Goal: Task Accomplishment & Management: Manage account settings

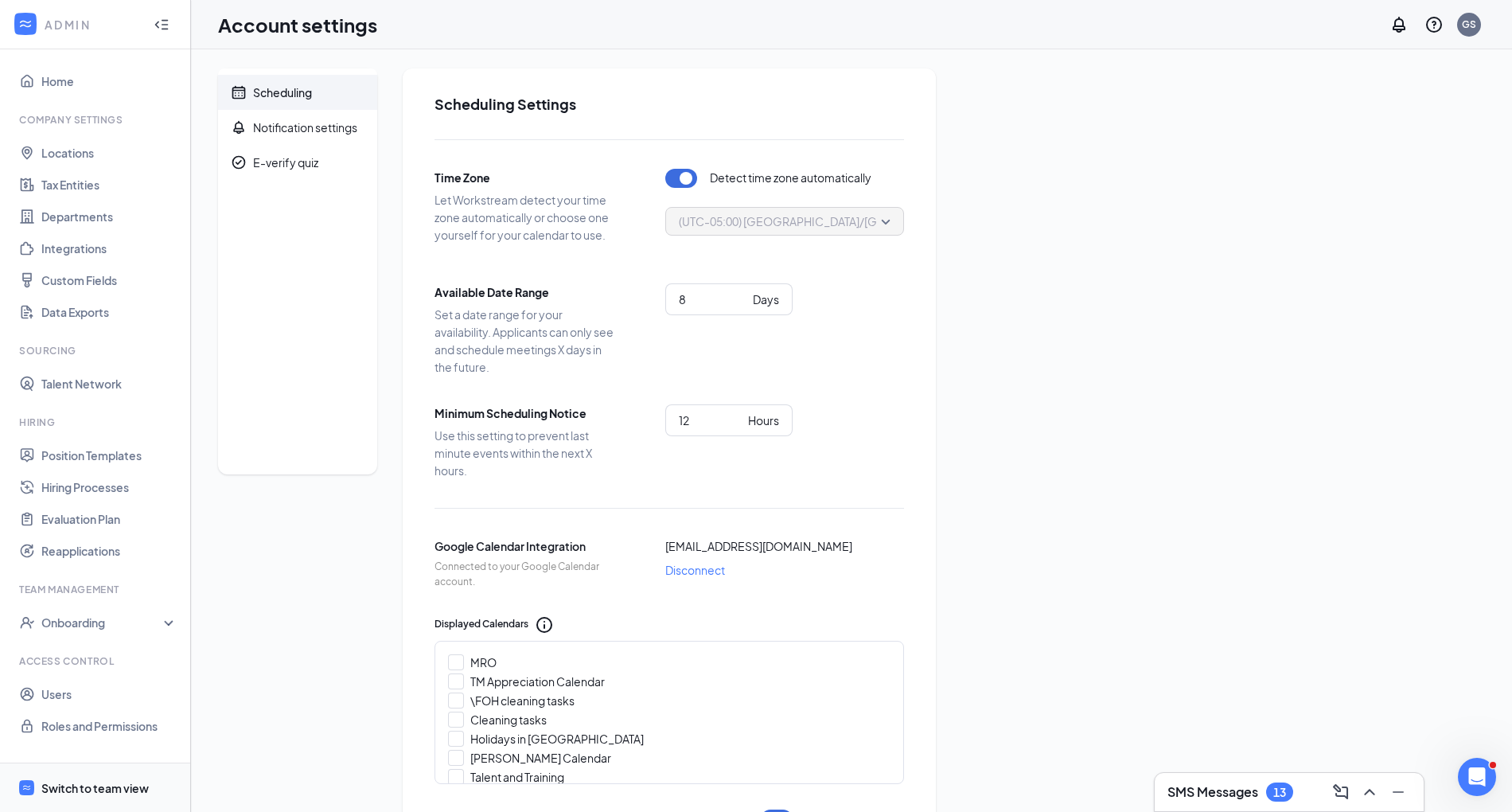
click at [71, 790] on div "Switch to team view" at bounding box center [95, 789] width 107 height 16
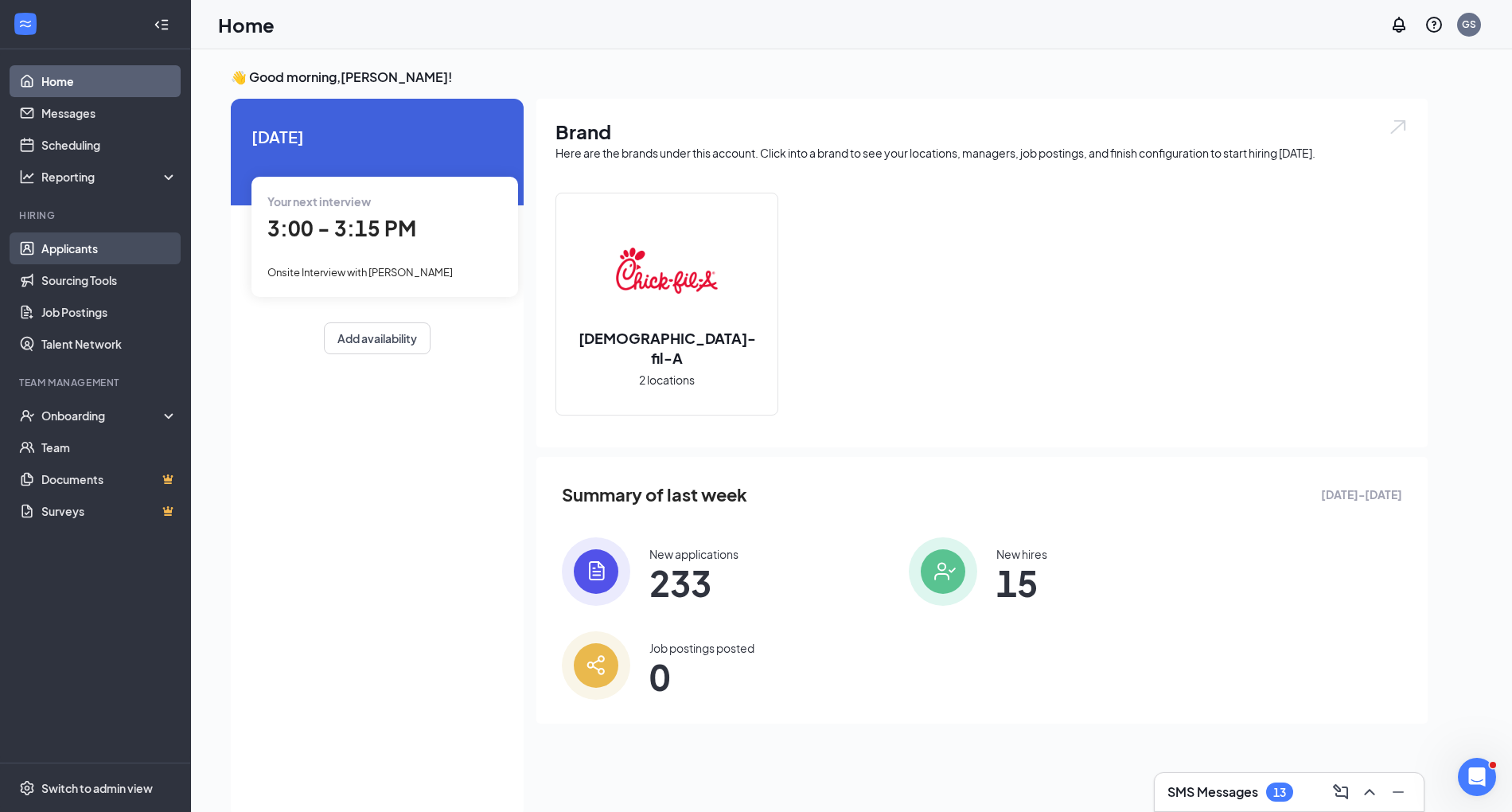
click at [105, 245] on link "Applicants" at bounding box center [108, 248] width 136 height 32
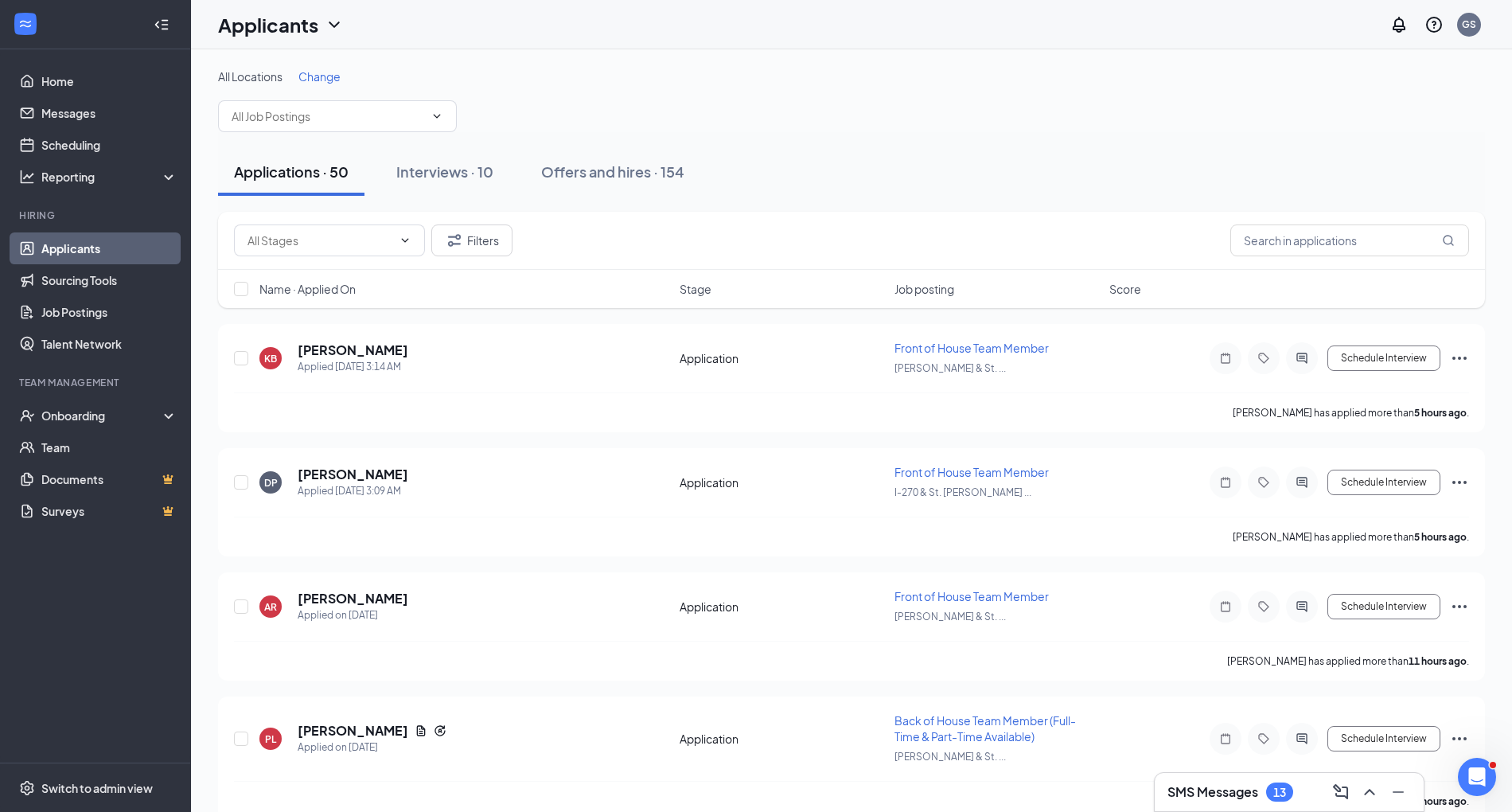
click at [763, 779] on div "SMS Messages 13" at bounding box center [1288, 791] width 269 height 38
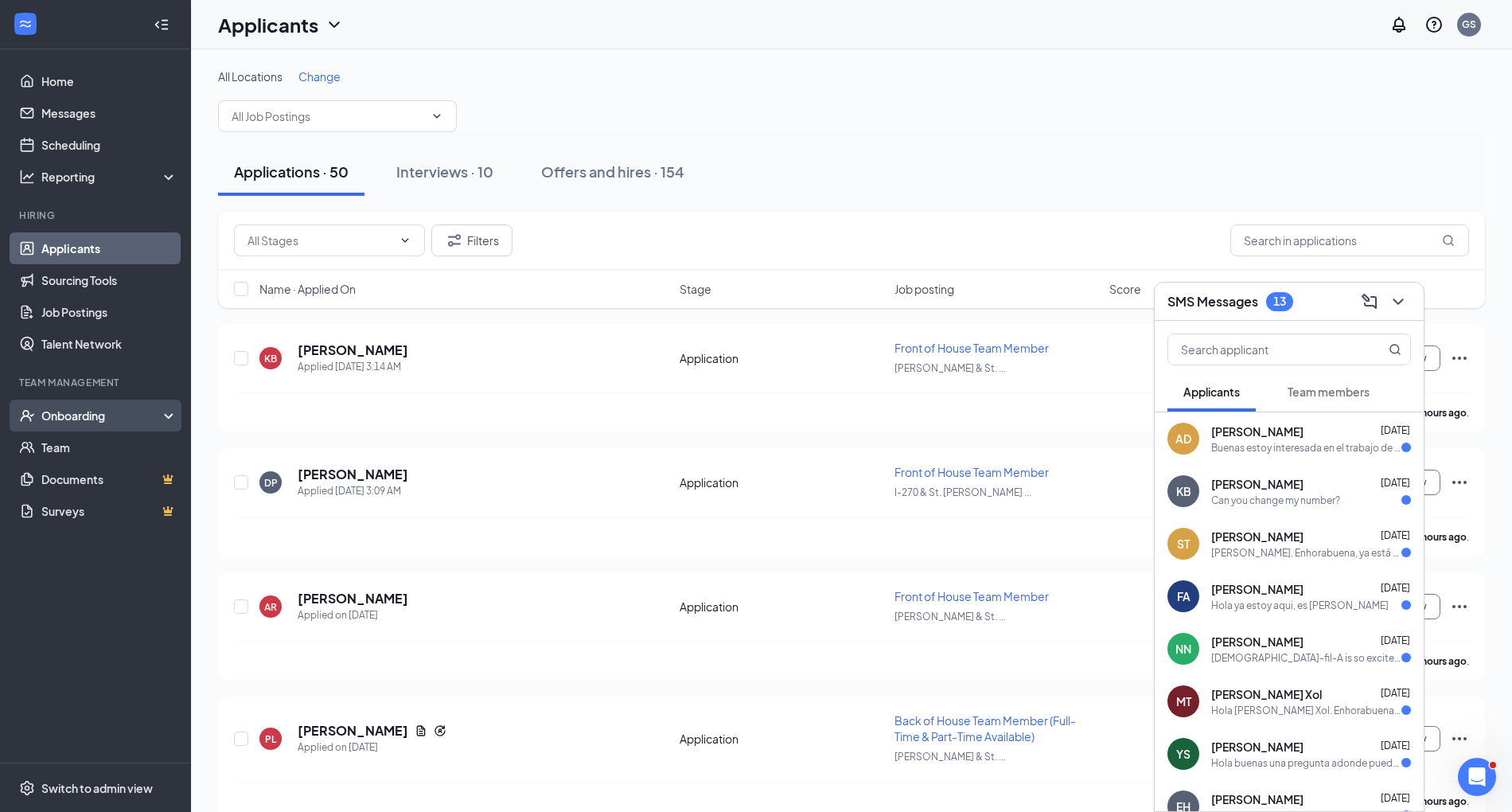
click at [53, 408] on div "Onboarding" at bounding box center [102, 415] width 122 height 16
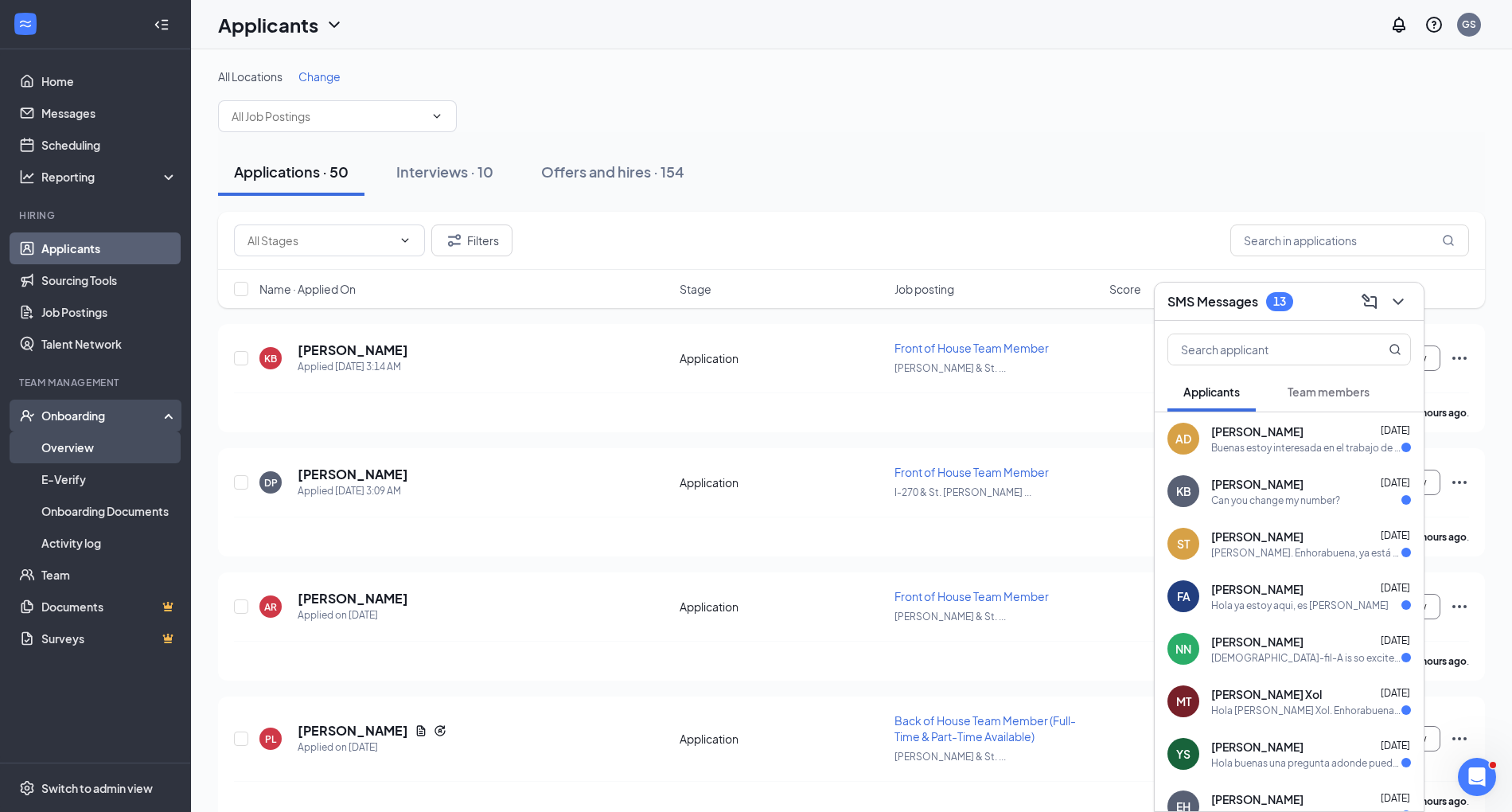
click at [63, 445] on link "Overview" at bounding box center [108, 448] width 136 height 32
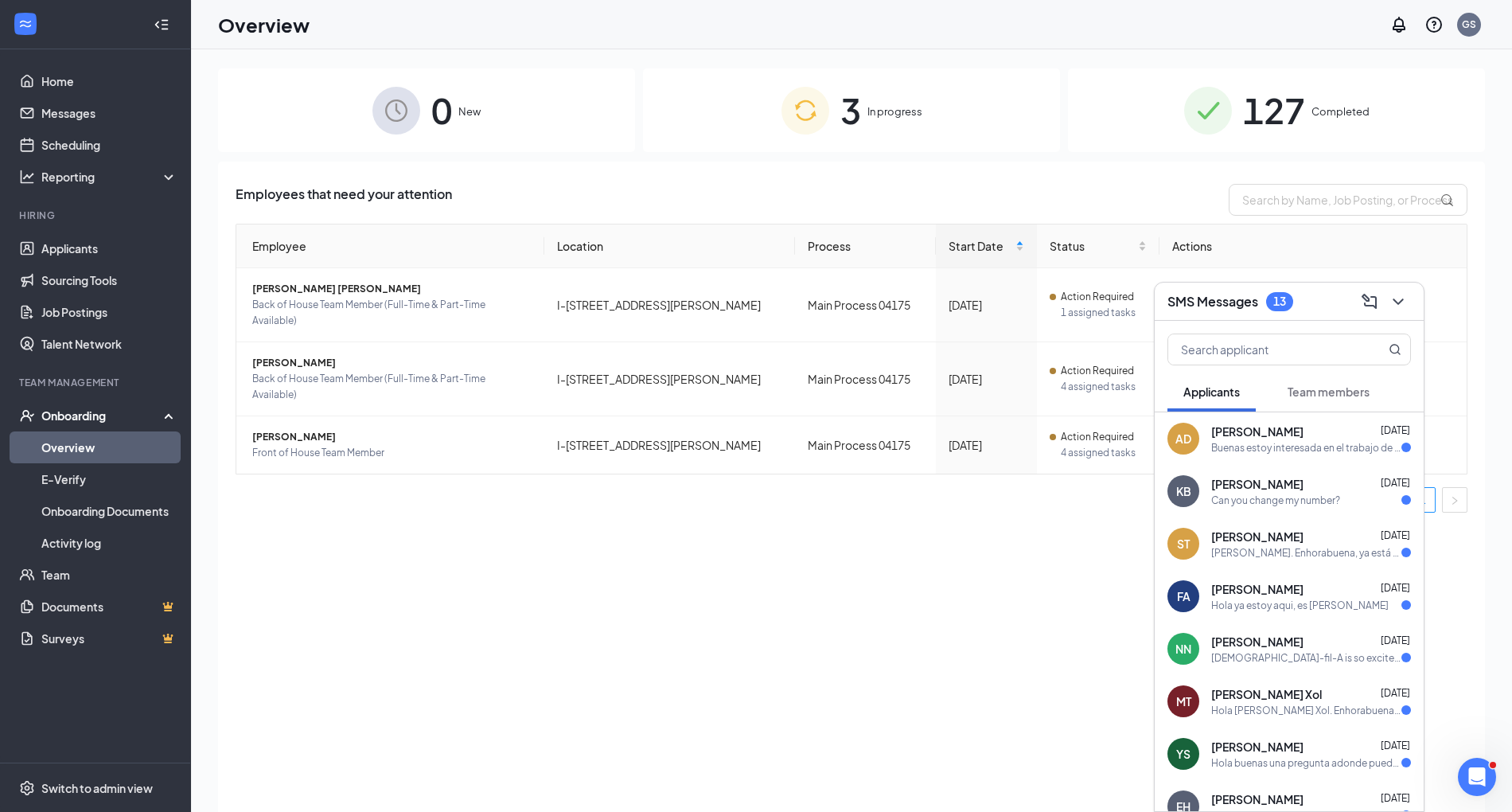
click at [389, 122] on img at bounding box center [396, 110] width 48 height 48
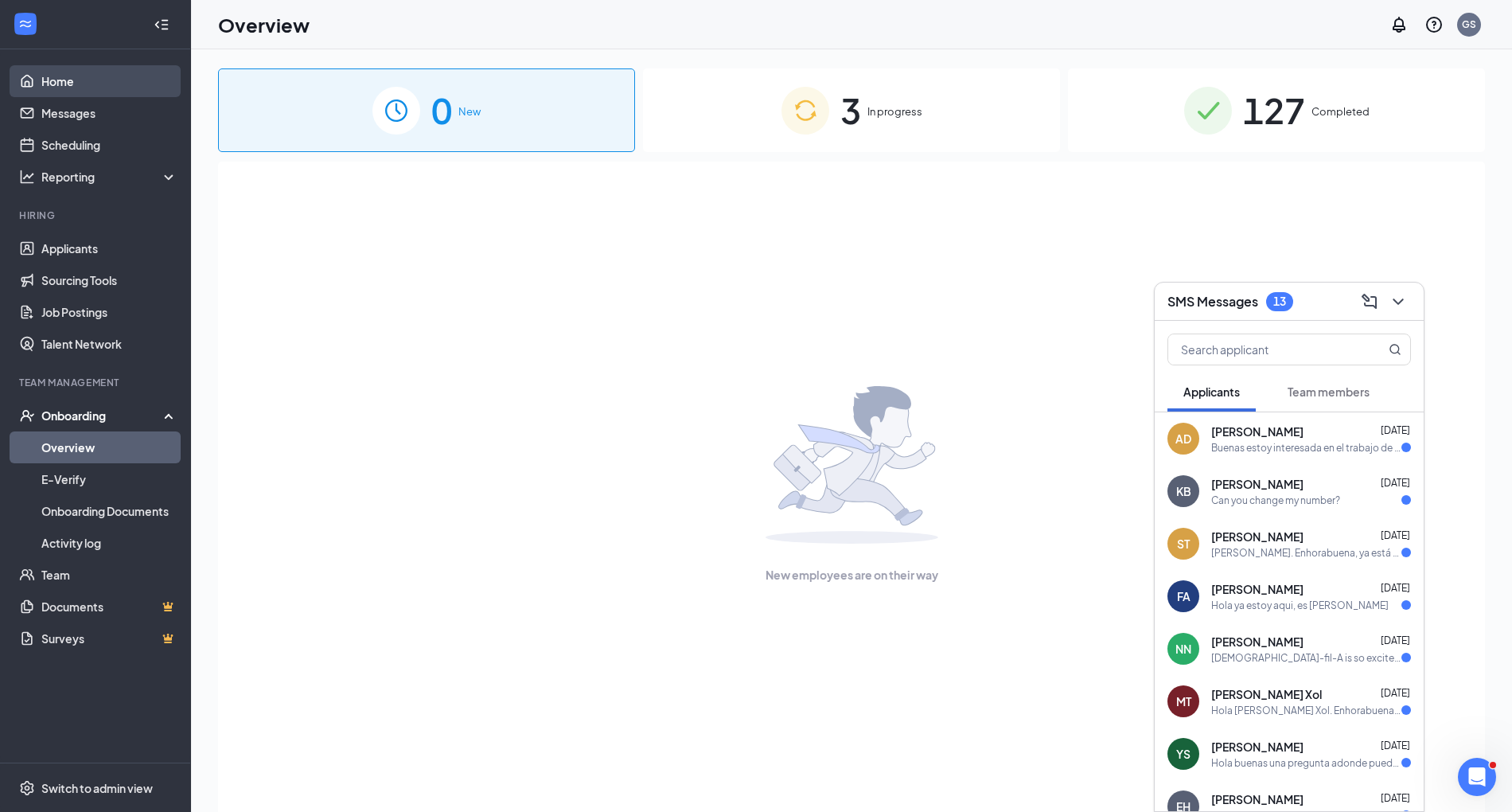
click at [101, 78] on link "Home" at bounding box center [108, 81] width 136 height 32
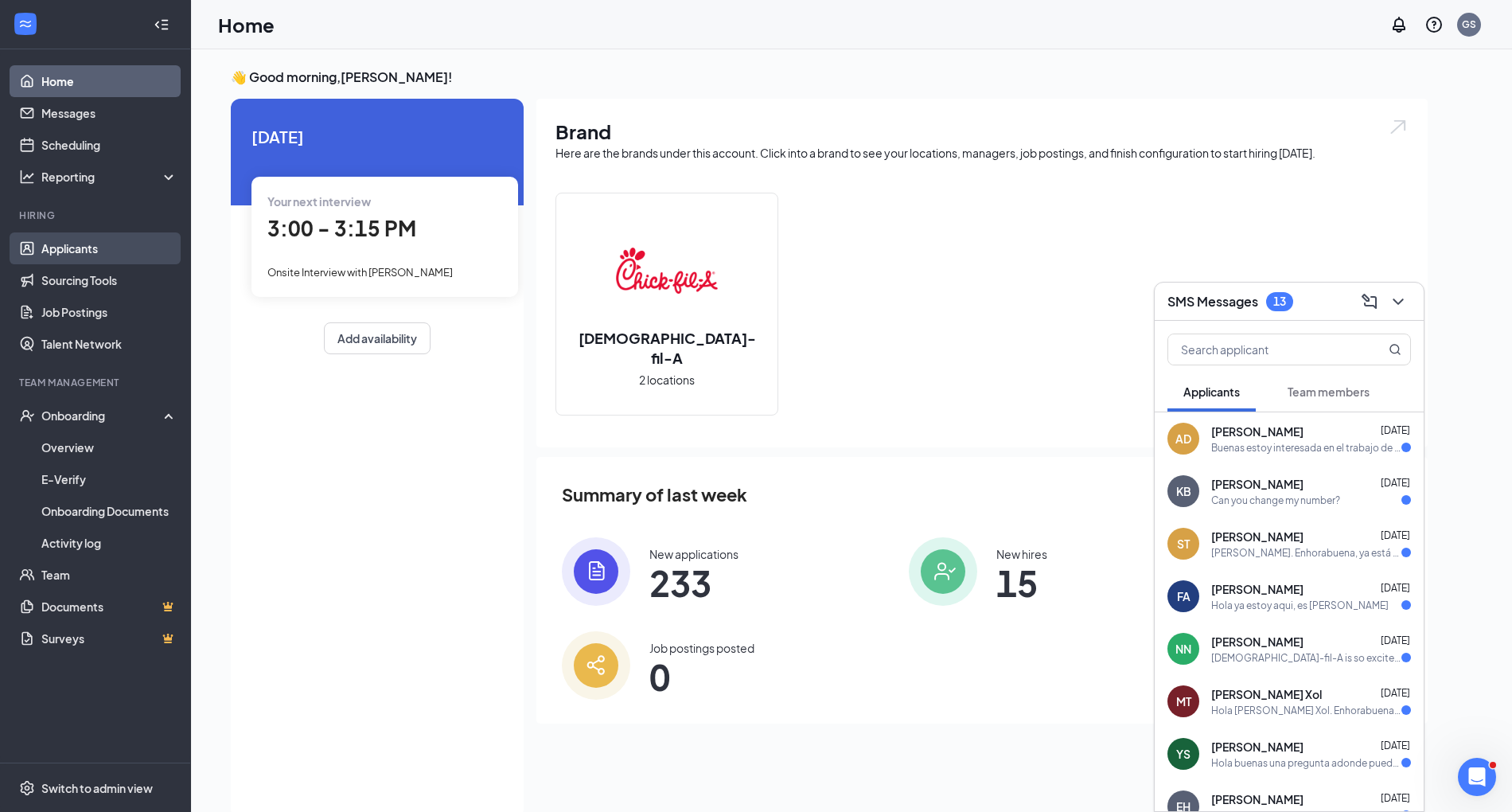
click at [117, 243] on link "Applicants" at bounding box center [108, 248] width 136 height 32
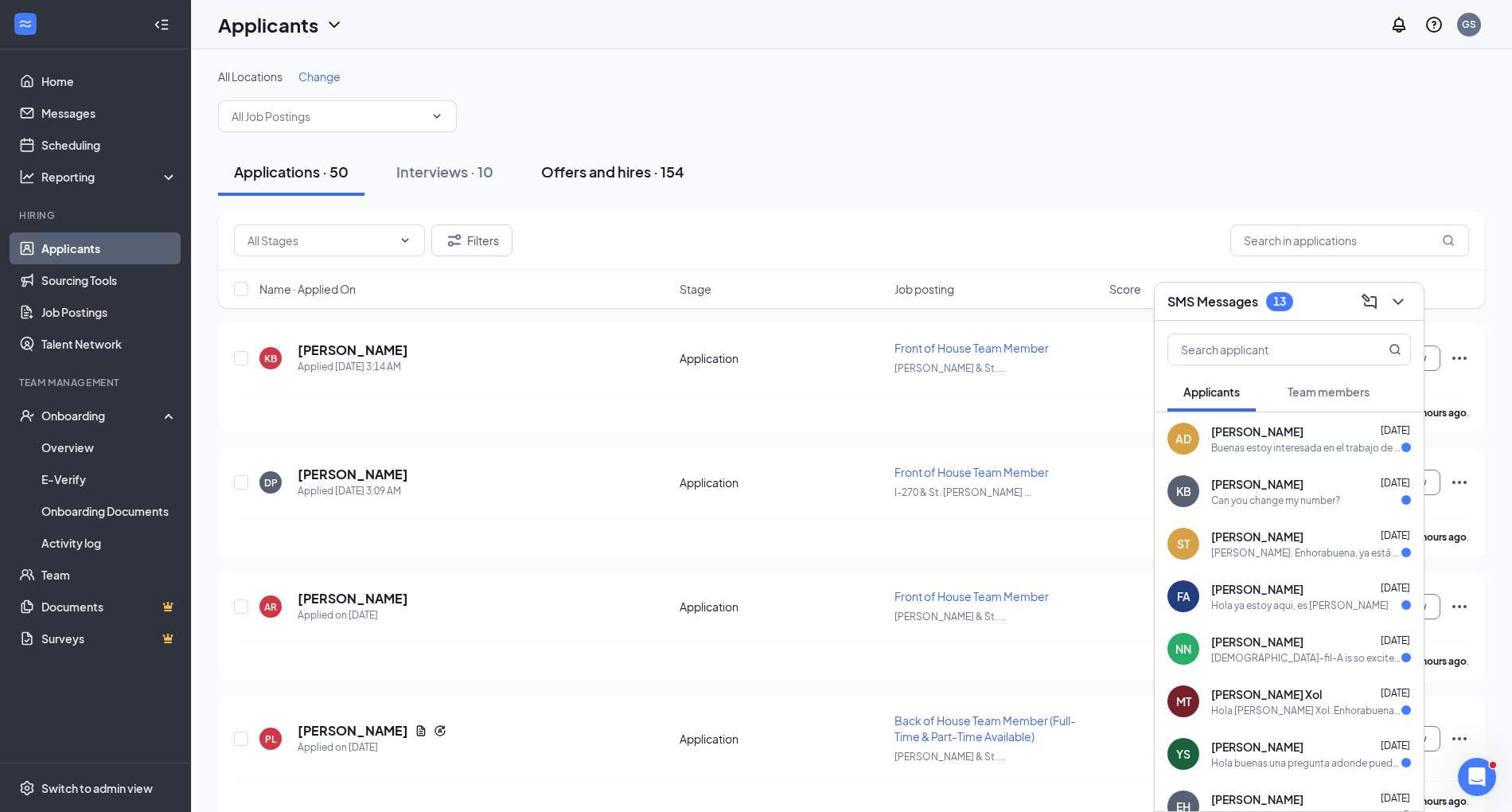
click at [685, 171] on div "Offers and hires · 154" at bounding box center [612, 171] width 144 height 20
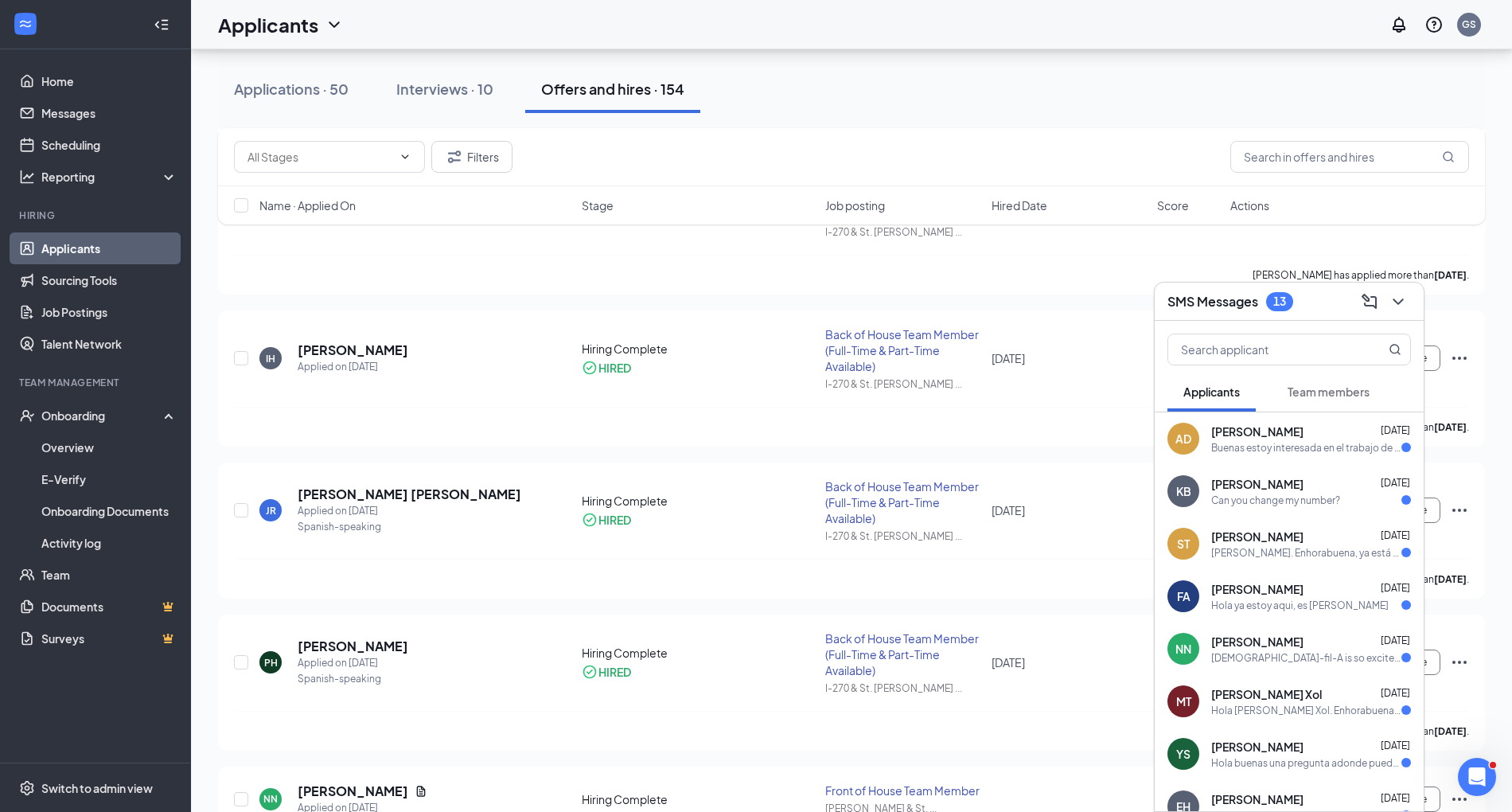
scroll to position [799, 0]
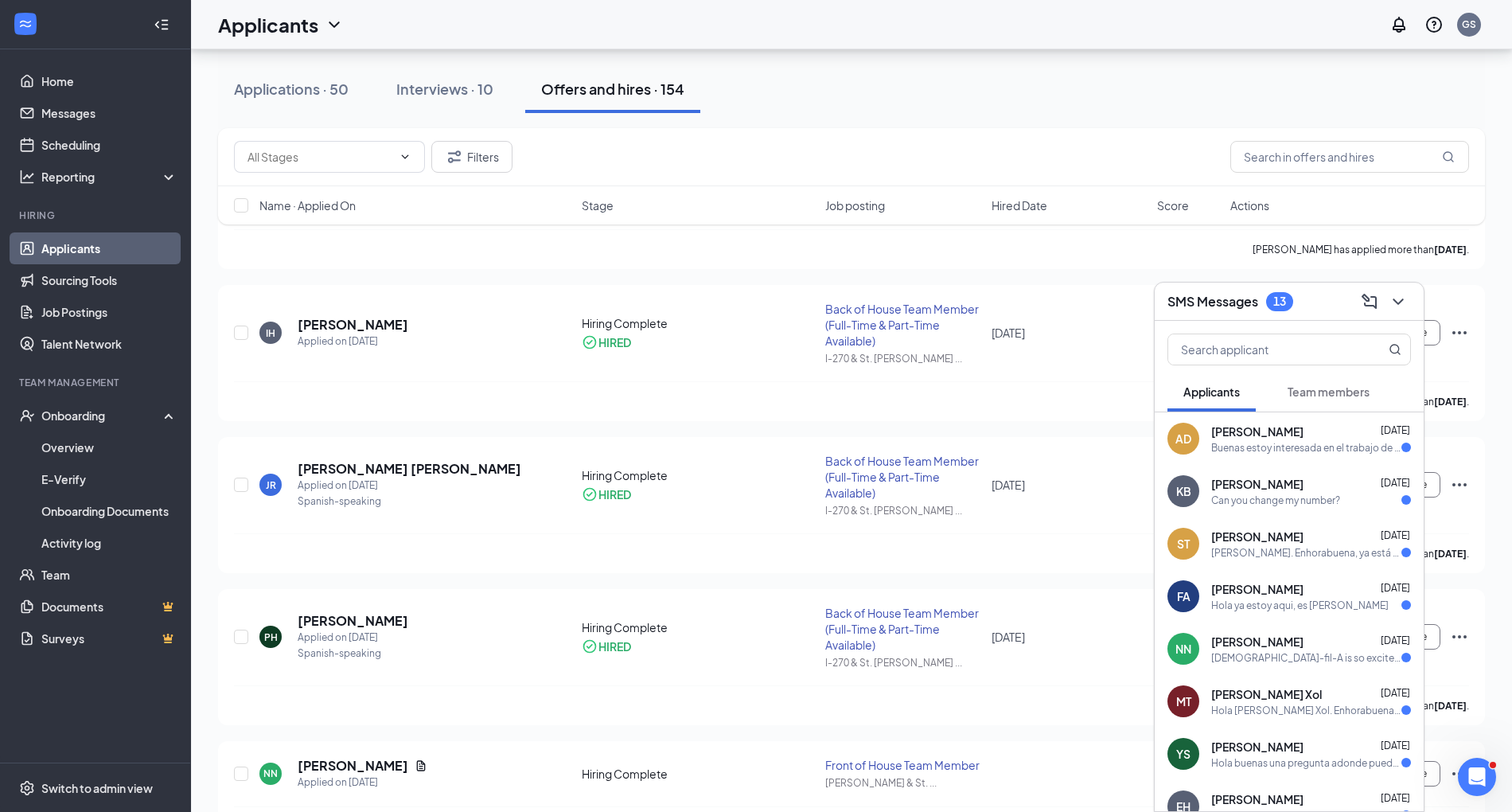
click at [763, 301] on icon "ChevronDown" at bounding box center [1399, 302] width 20 height 20
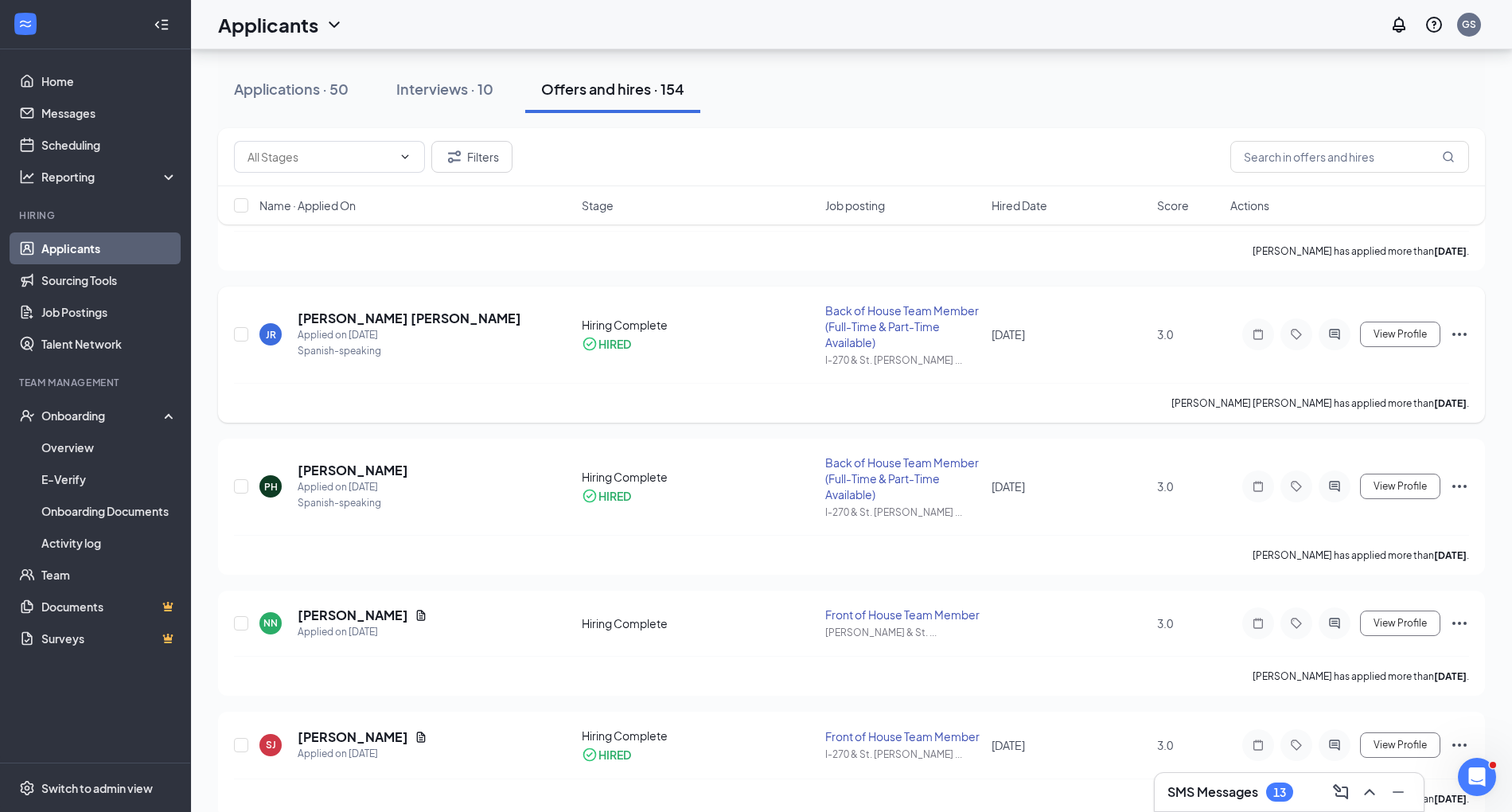
scroll to position [951, 0]
click at [763, 623] on icon "Ellipses" at bounding box center [1460, 622] width 20 height 20
click at [763, 656] on p "[PERSON_NAME] as hired" at bounding box center [1387, 653] width 137 height 16
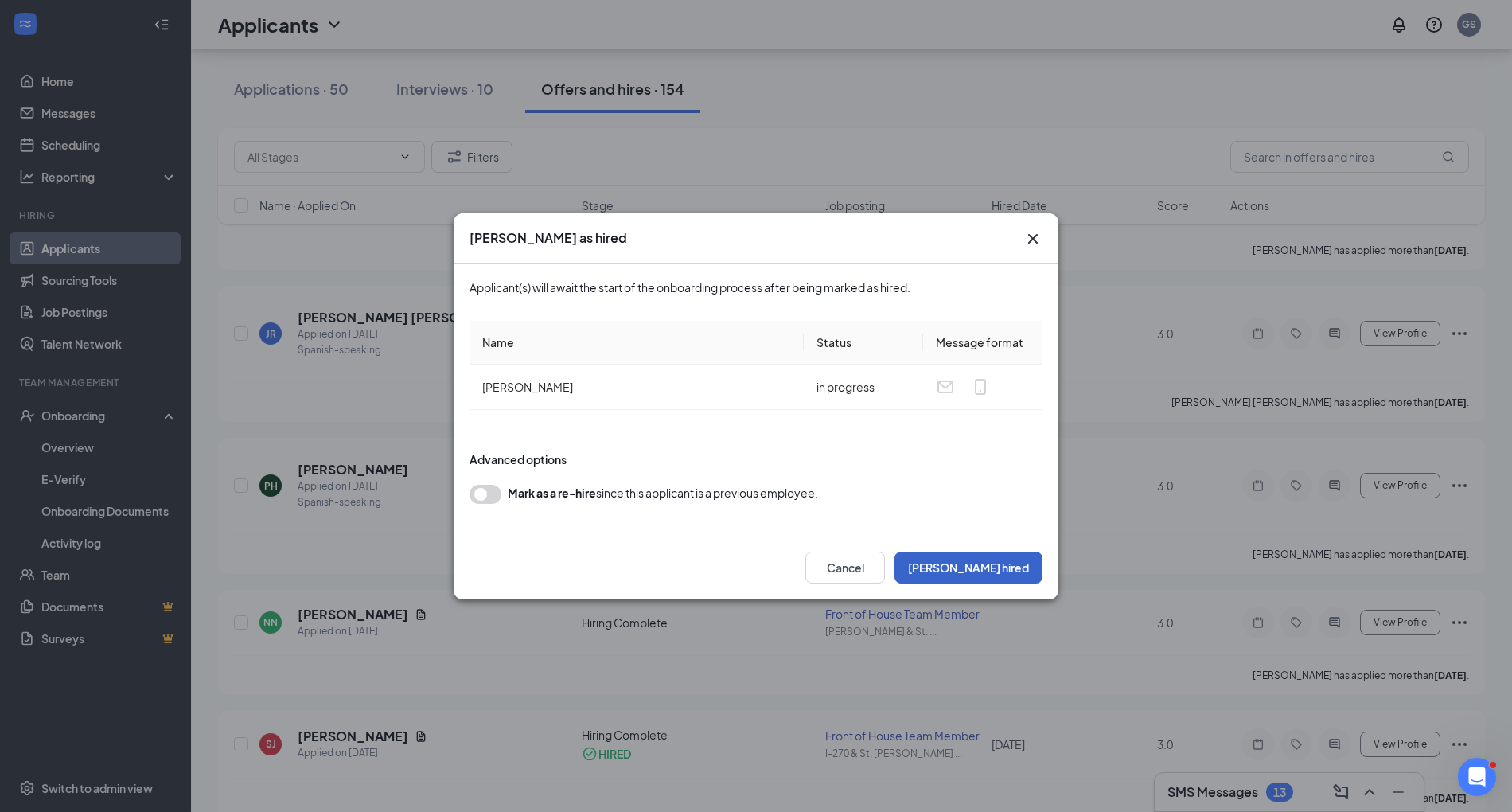
click at [763, 561] on button "[PERSON_NAME] hired" at bounding box center [969, 568] width 148 height 32
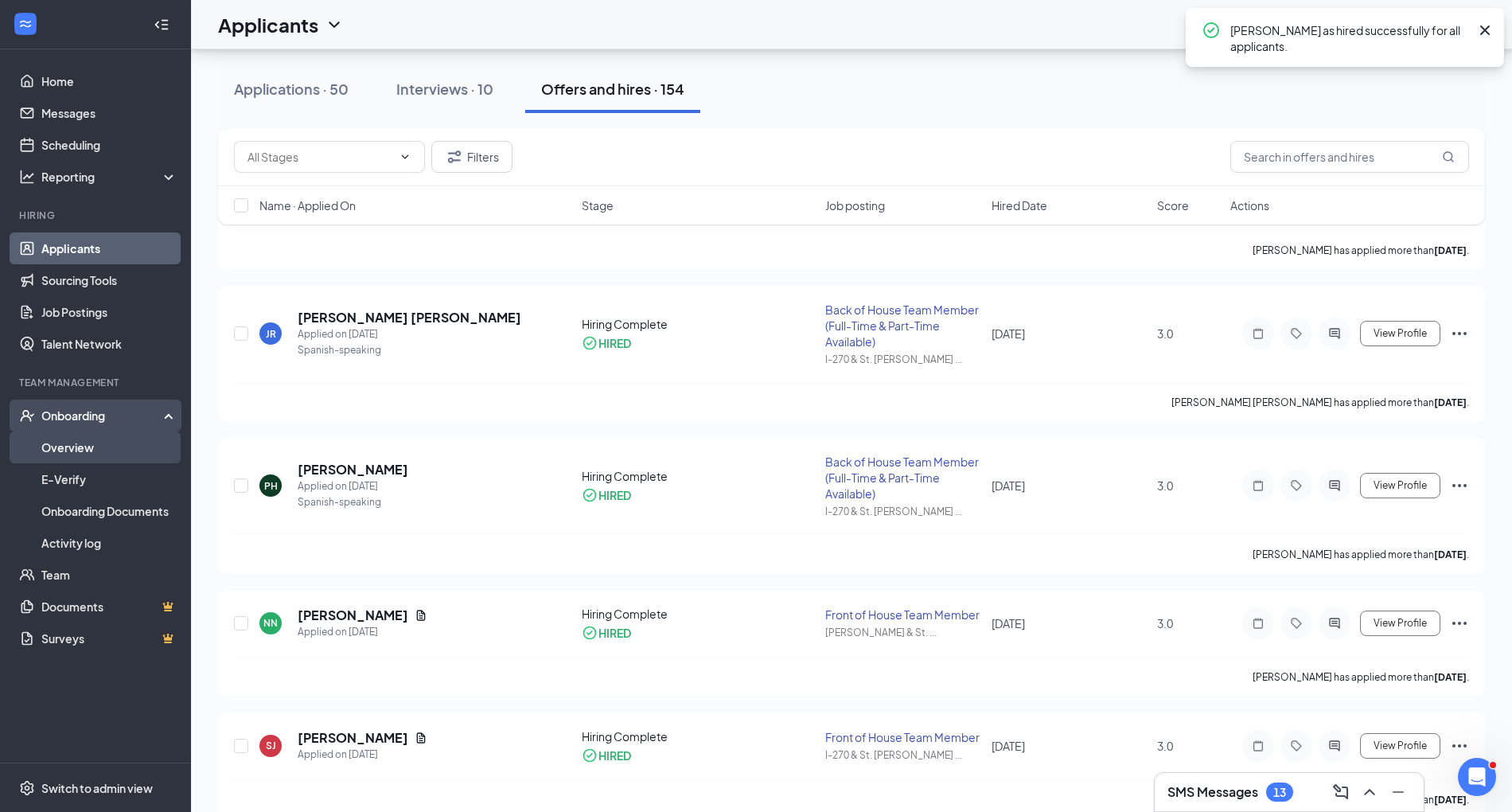
click at [108, 443] on link "Overview" at bounding box center [108, 448] width 136 height 32
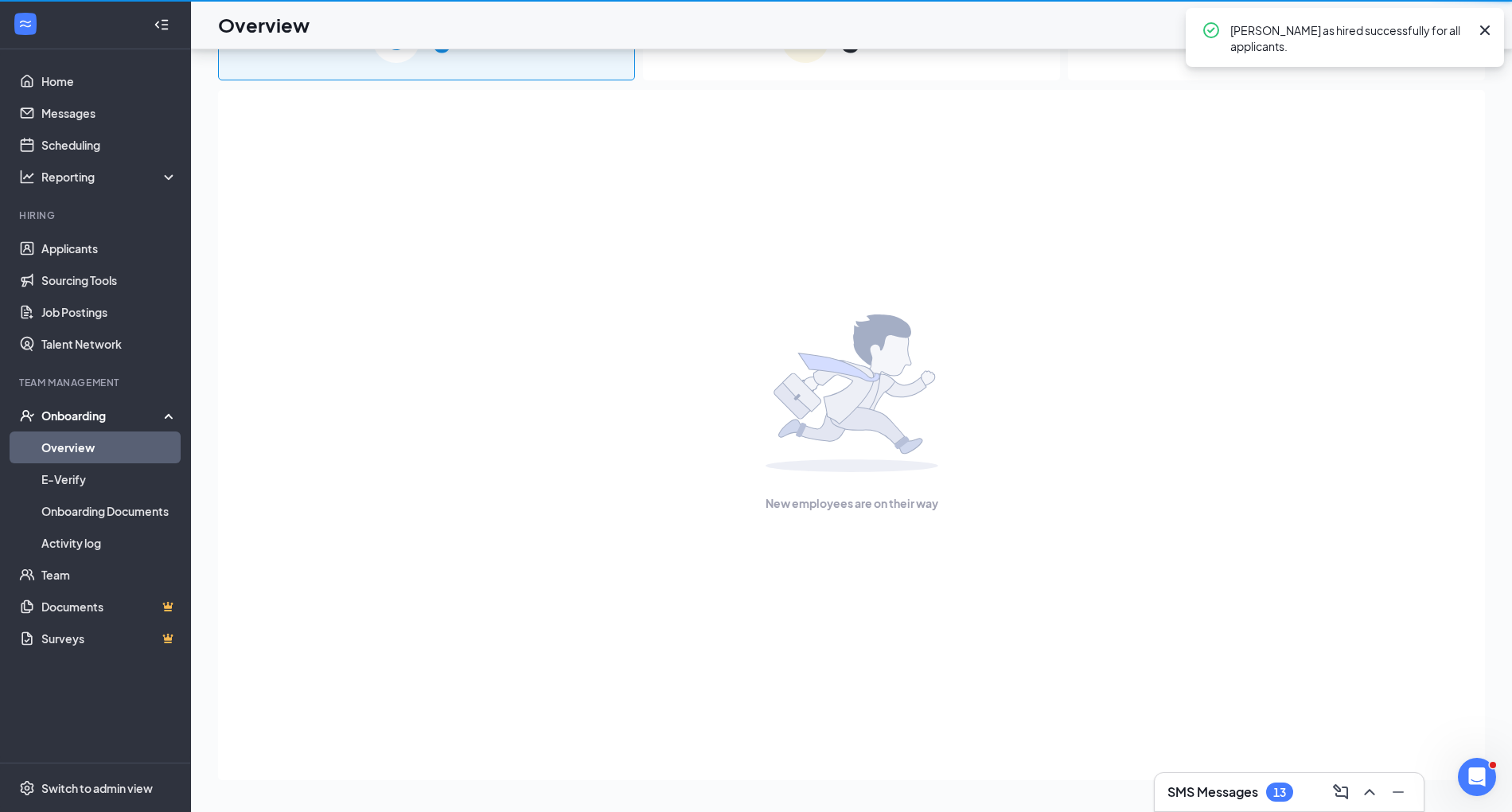
scroll to position [71, 0]
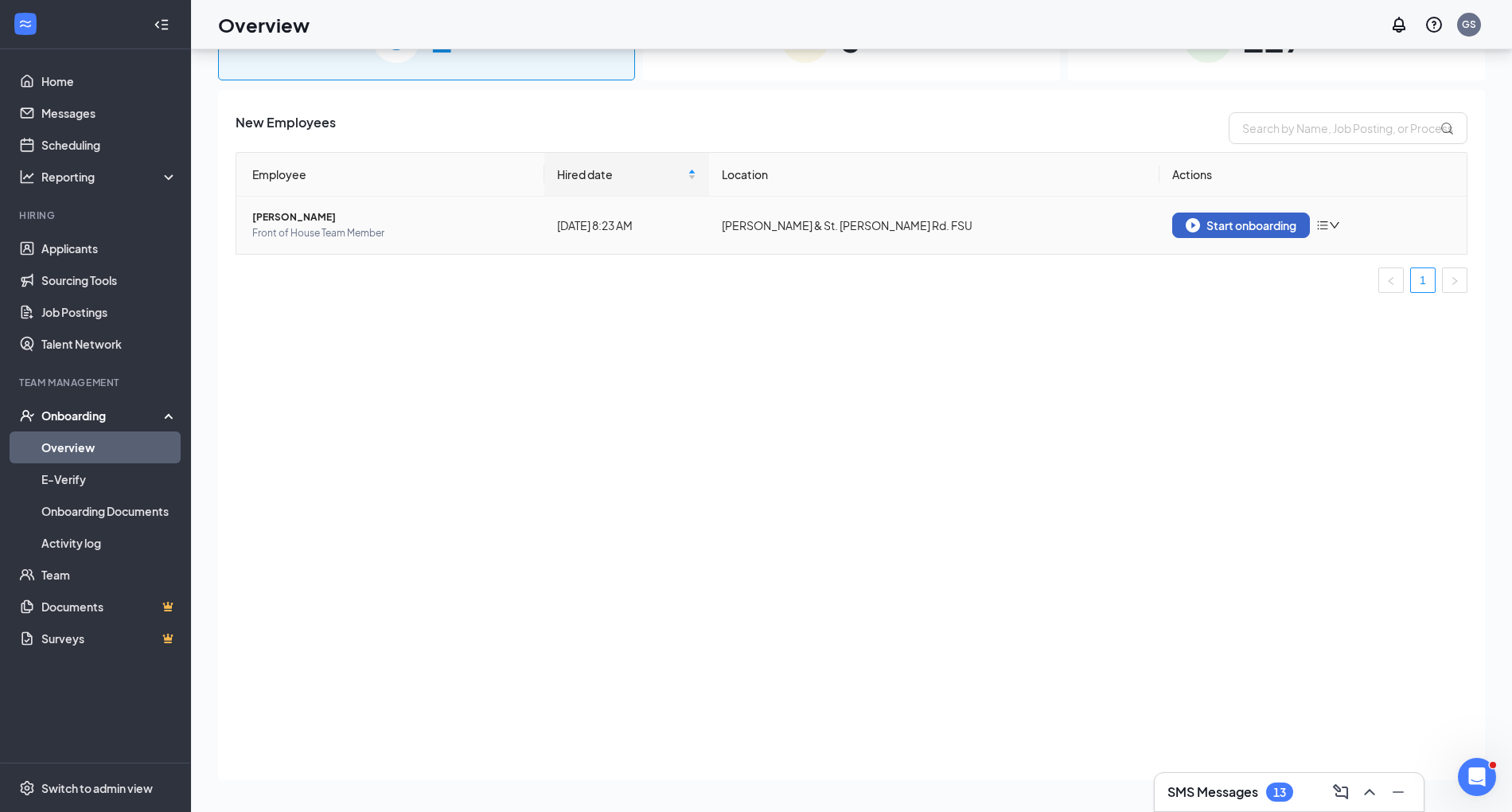
click at [763, 231] on div "Start onboarding" at bounding box center [1240, 225] width 110 height 15
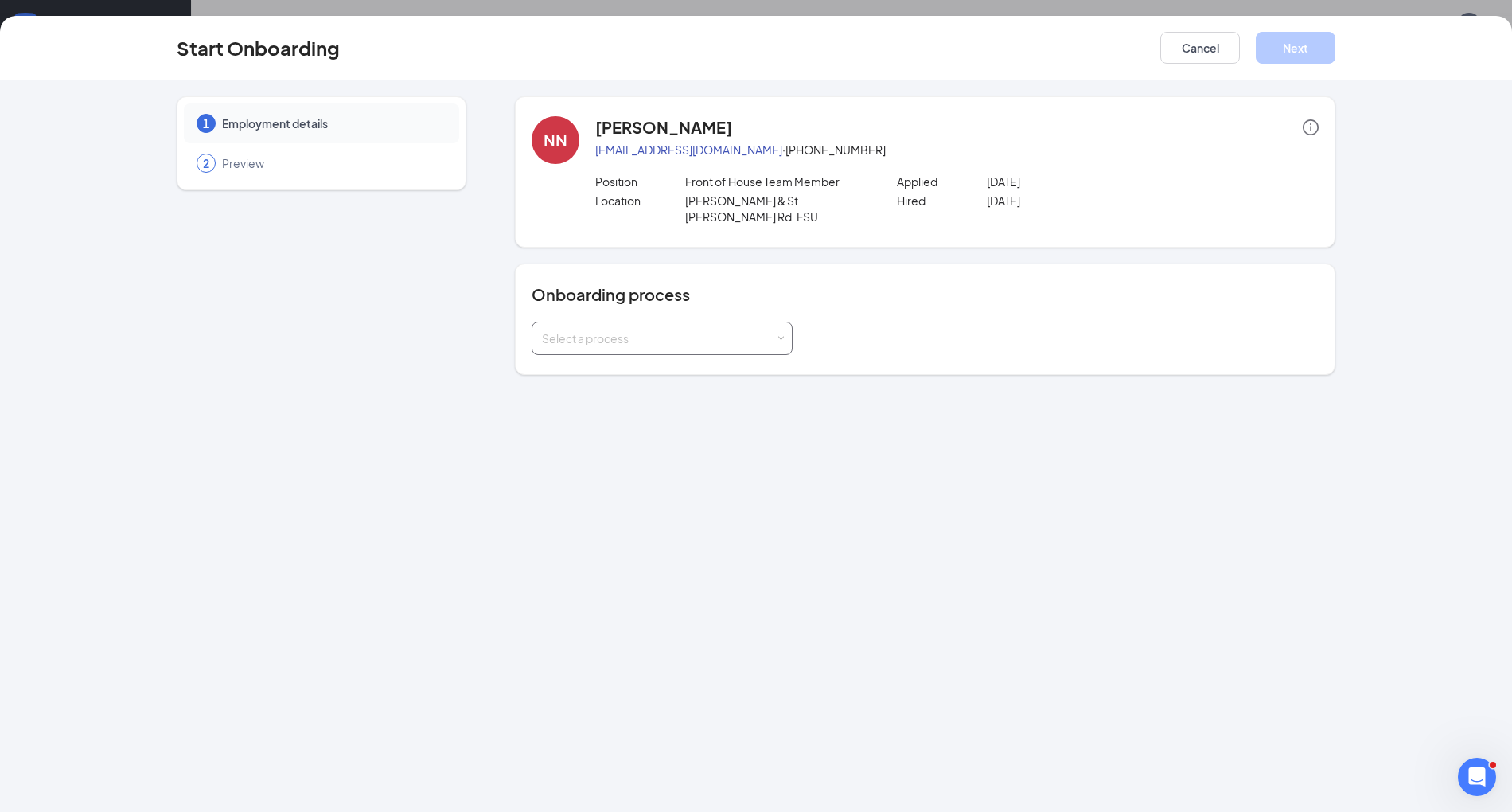
click at [647, 345] on div "Select a process" at bounding box center [662, 338] width 240 height 32
click at [629, 367] on span "Main Process 04175" at bounding box center [588, 370] width 103 height 15
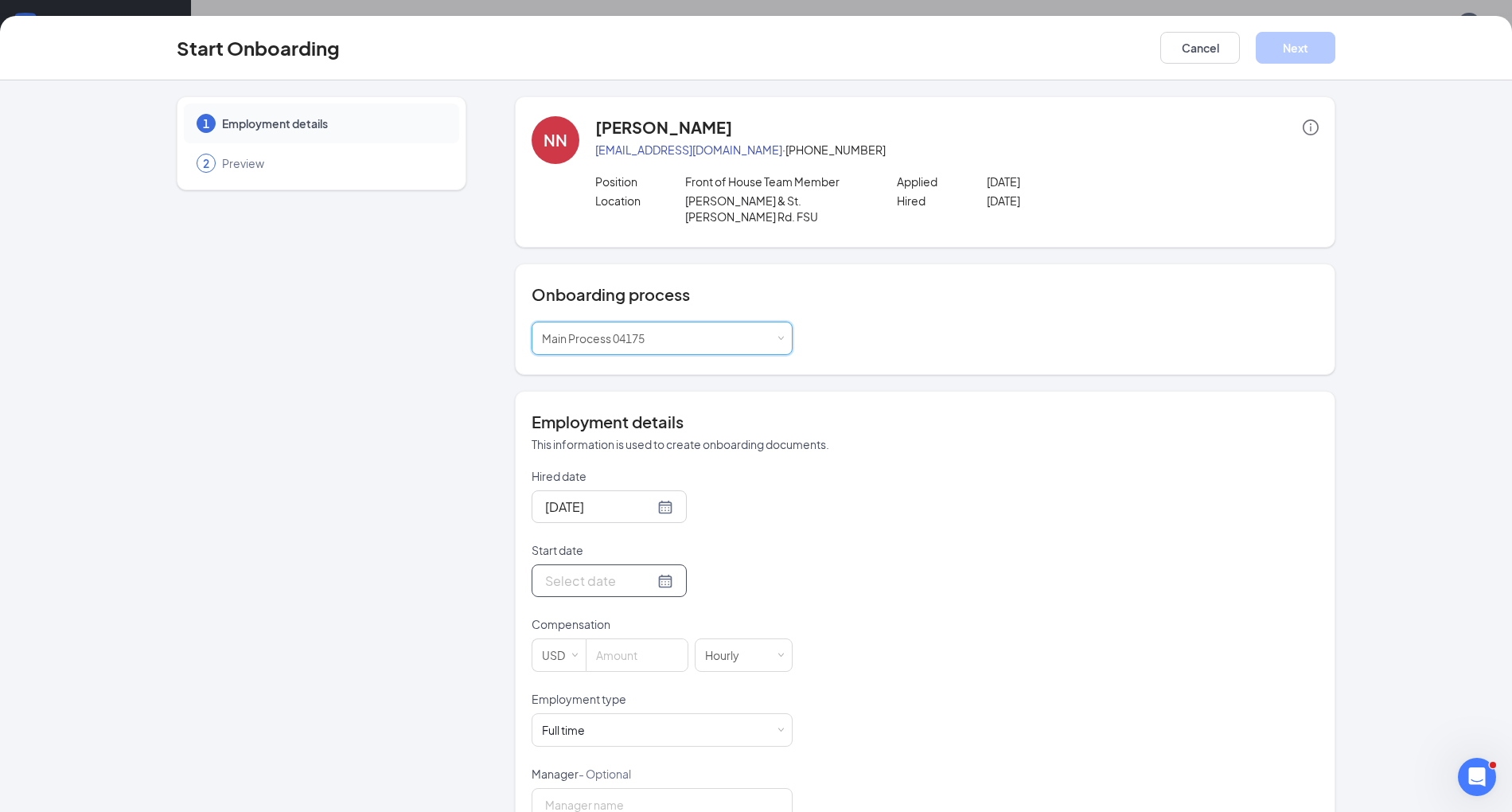
click at [587, 583] on input "Start date" at bounding box center [600, 580] width 109 height 20
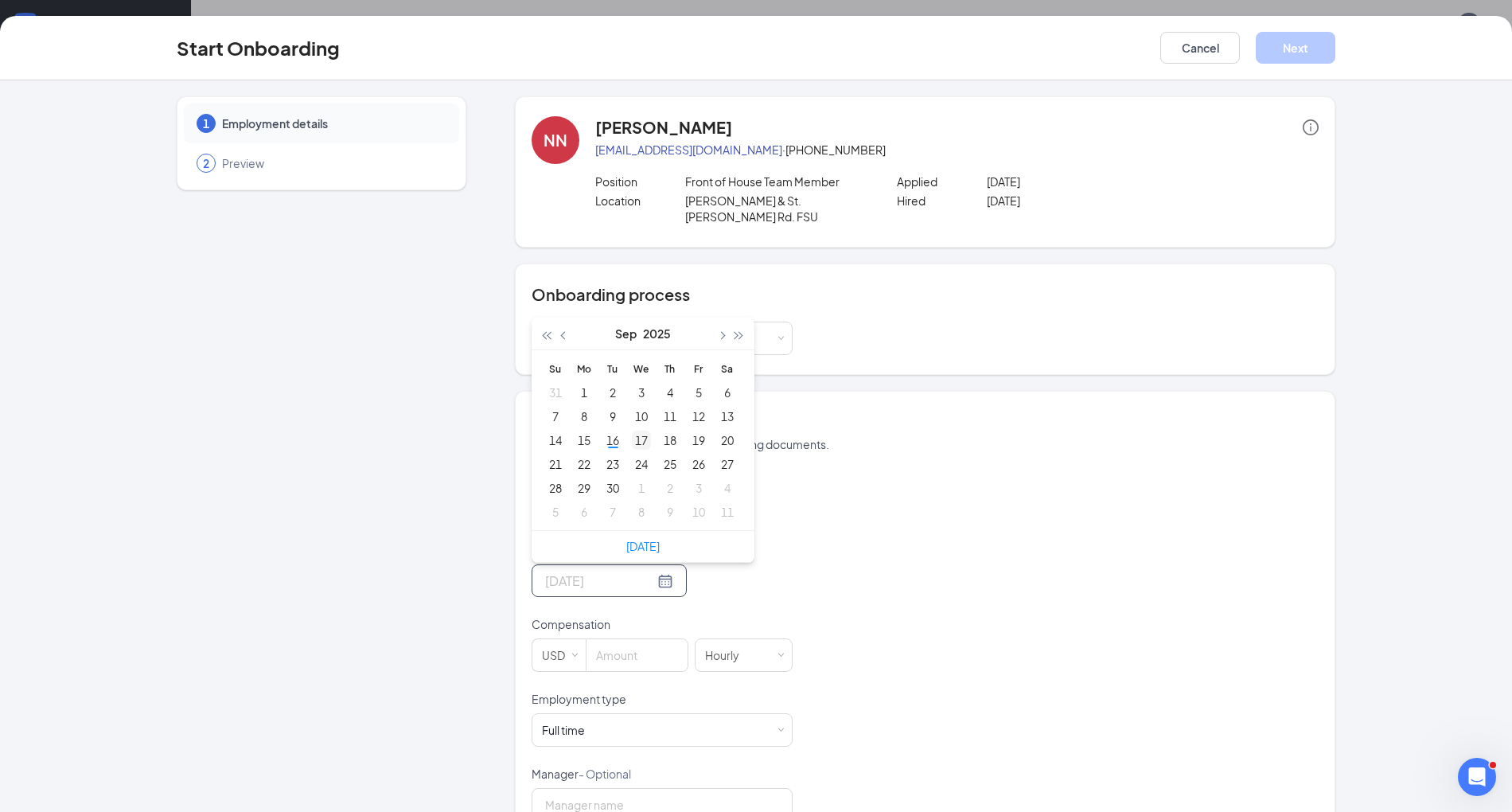
type input "[DATE]"
click at [632, 433] on div "17" at bounding box center [642, 441] width 20 height 20
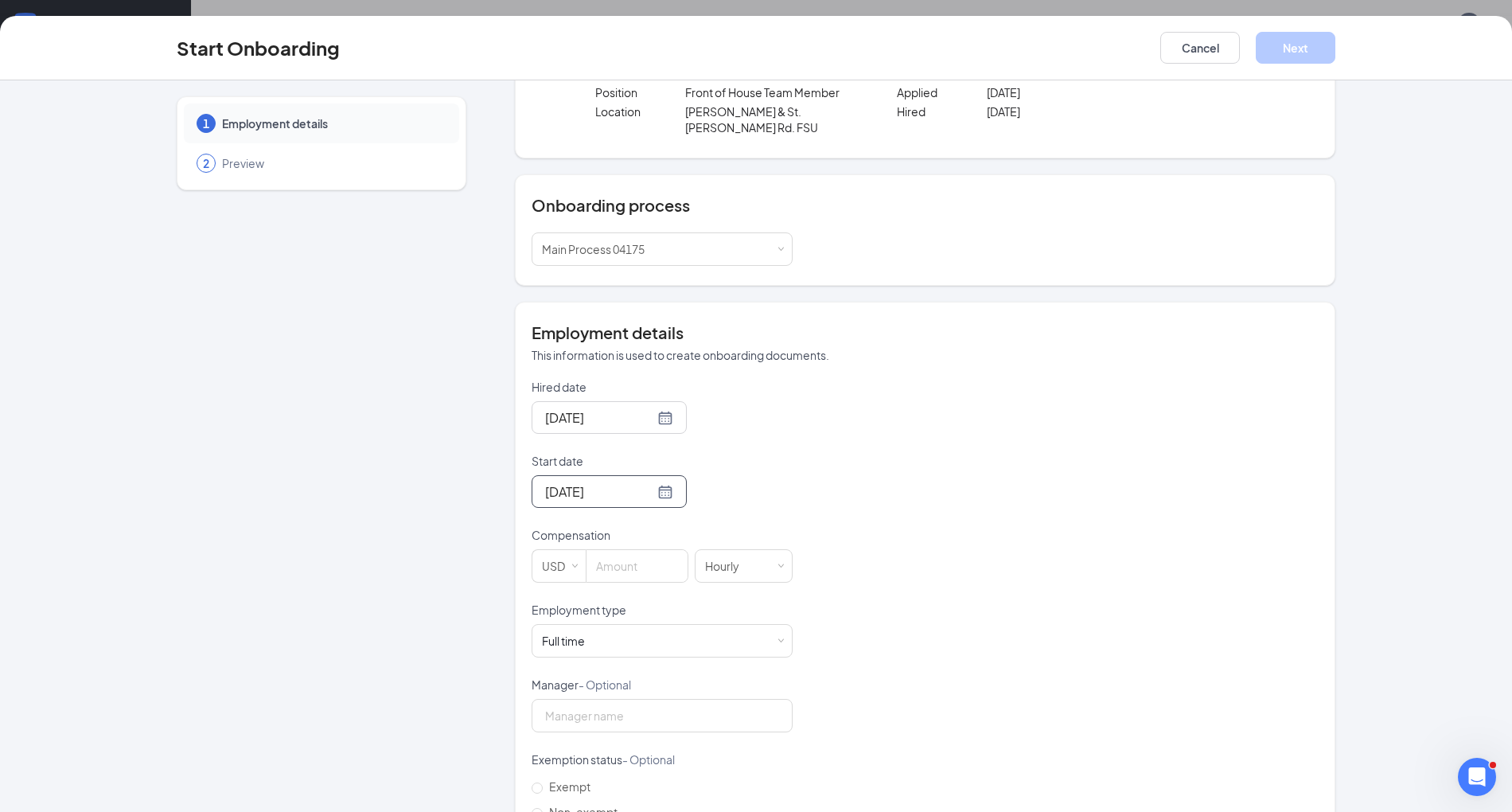
scroll to position [96, 0]
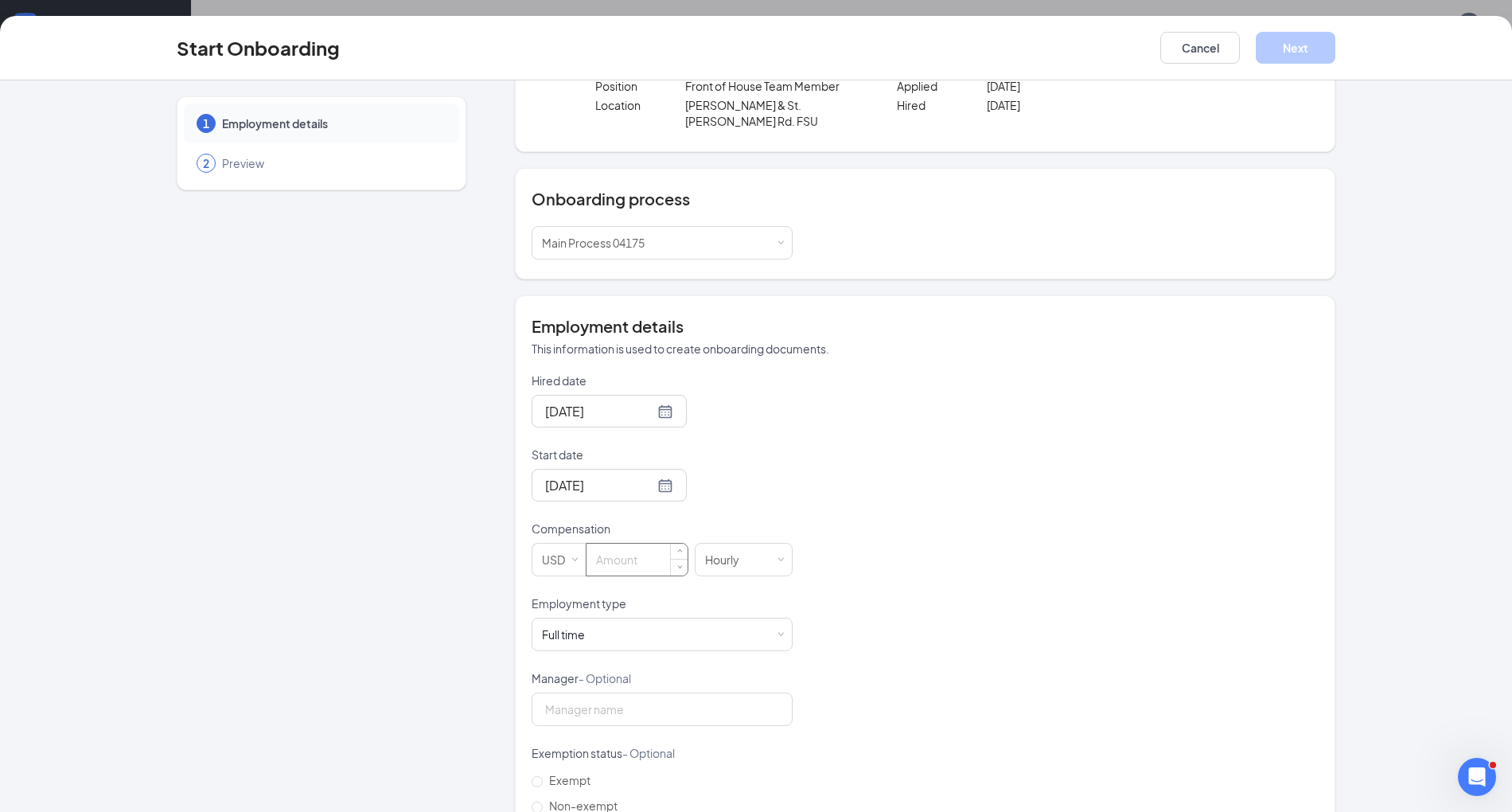
click at [623, 568] on input at bounding box center [637, 560] width 101 height 32
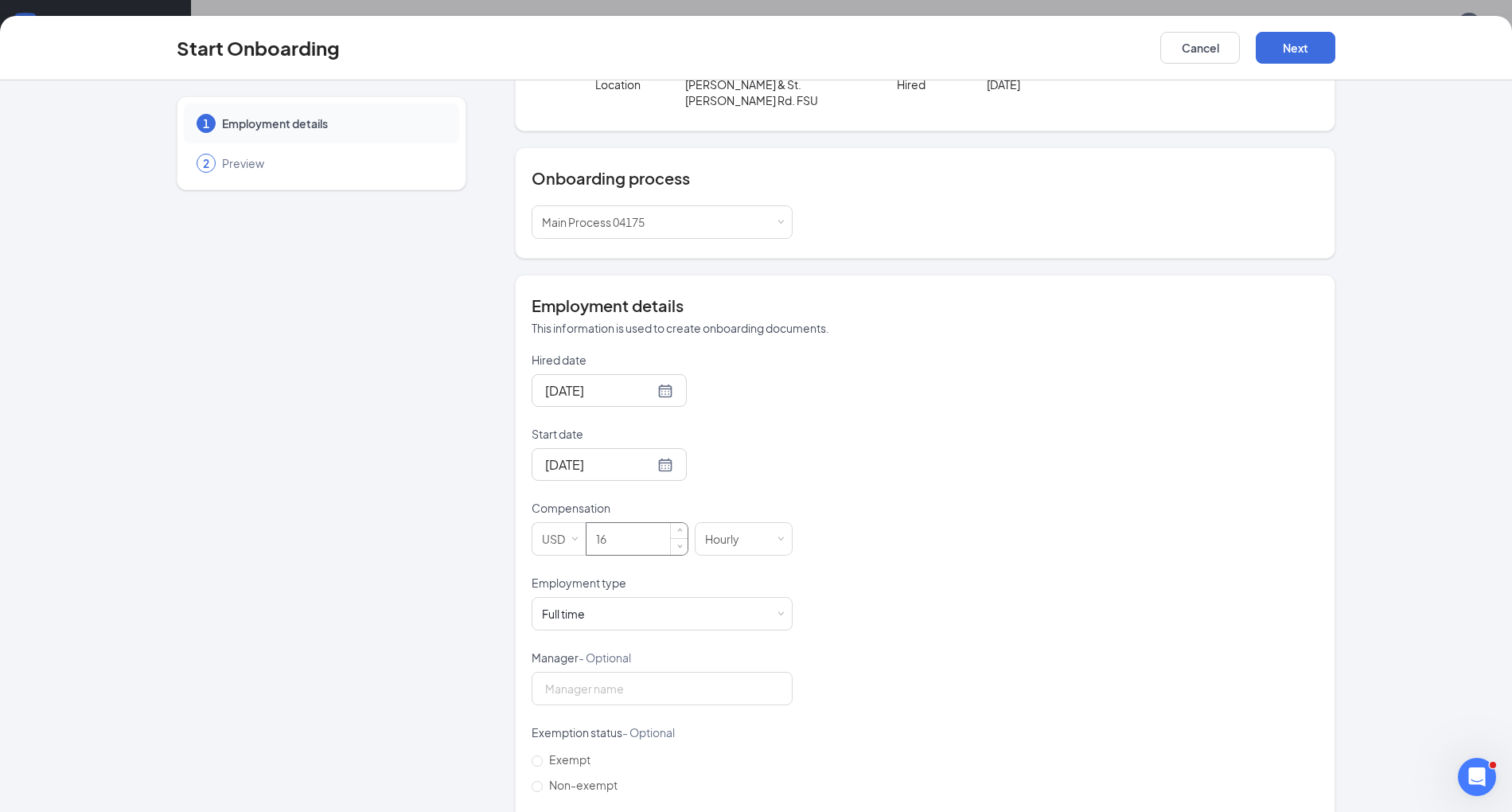
scroll to position [118, 0]
type input "16"
click at [569, 609] on div "Full time" at bounding box center [564, 612] width 43 height 16
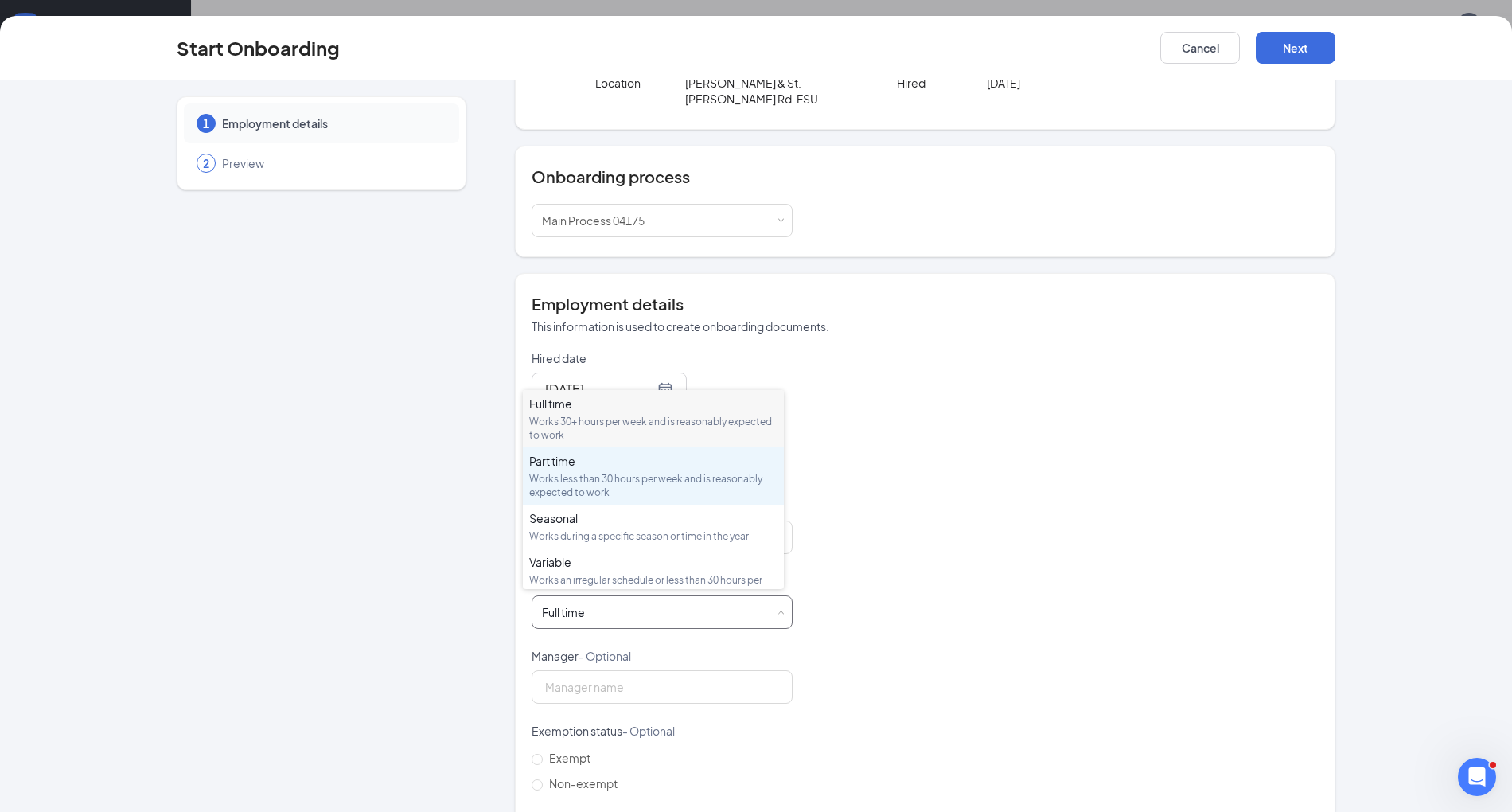
click at [588, 473] on div "Works less than 30 hours per week and is reasonably expected to work" at bounding box center [653, 486] width 248 height 27
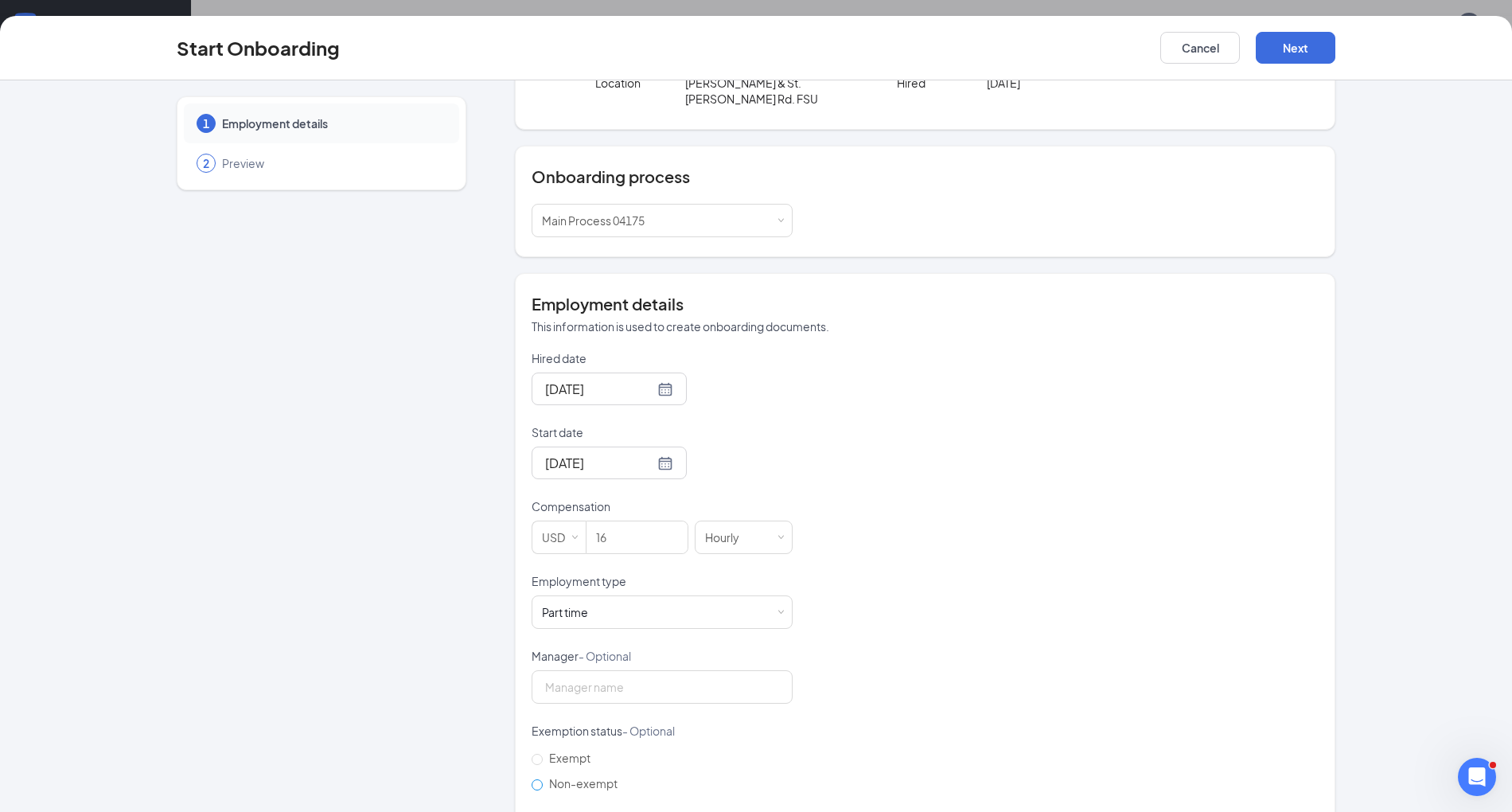
click at [553, 781] on span "Non-exempt" at bounding box center [583, 783] width 81 height 15
click at [543, 781] on input "Non-exempt" at bounding box center [536, 785] width 11 height 11
radio input "true"
click at [763, 53] on button "Next" at bounding box center [1295, 48] width 79 height 32
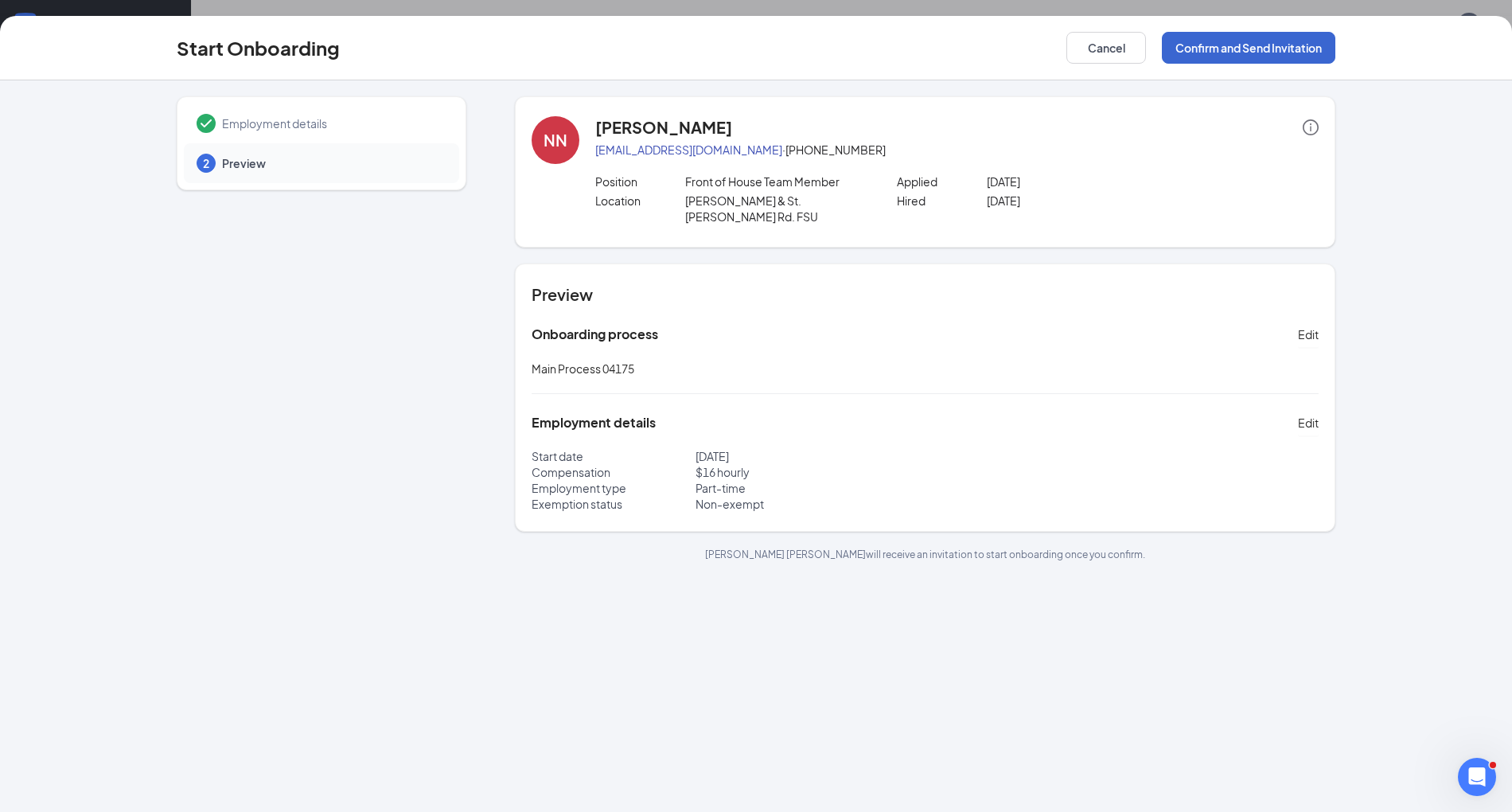
scroll to position [0, 0]
click at [763, 45] on button "Confirm and Send Invitation" at bounding box center [1249, 48] width 174 height 32
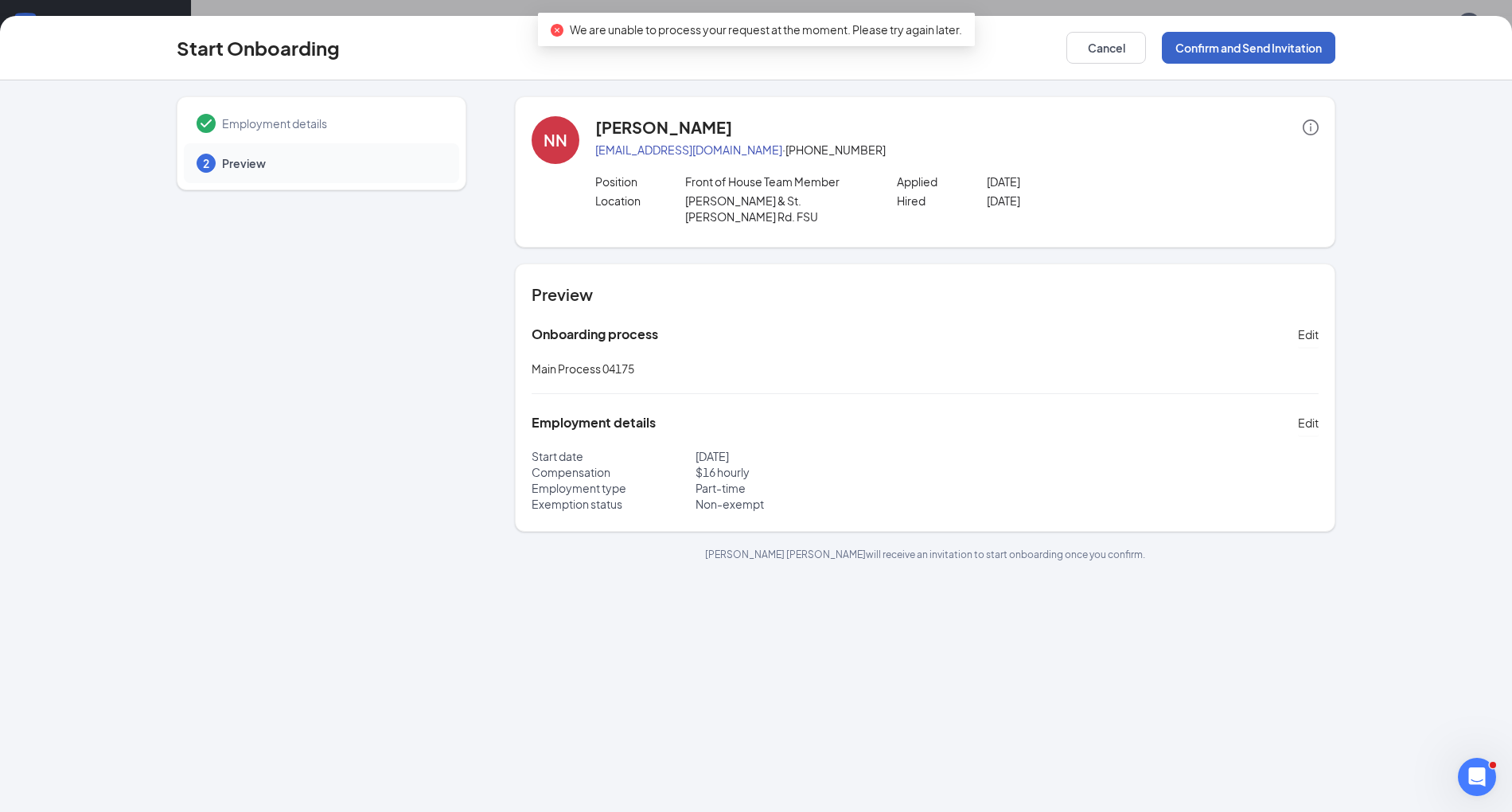
click at [763, 45] on button "Confirm and Send Invitation" at bounding box center [1249, 48] width 174 height 32
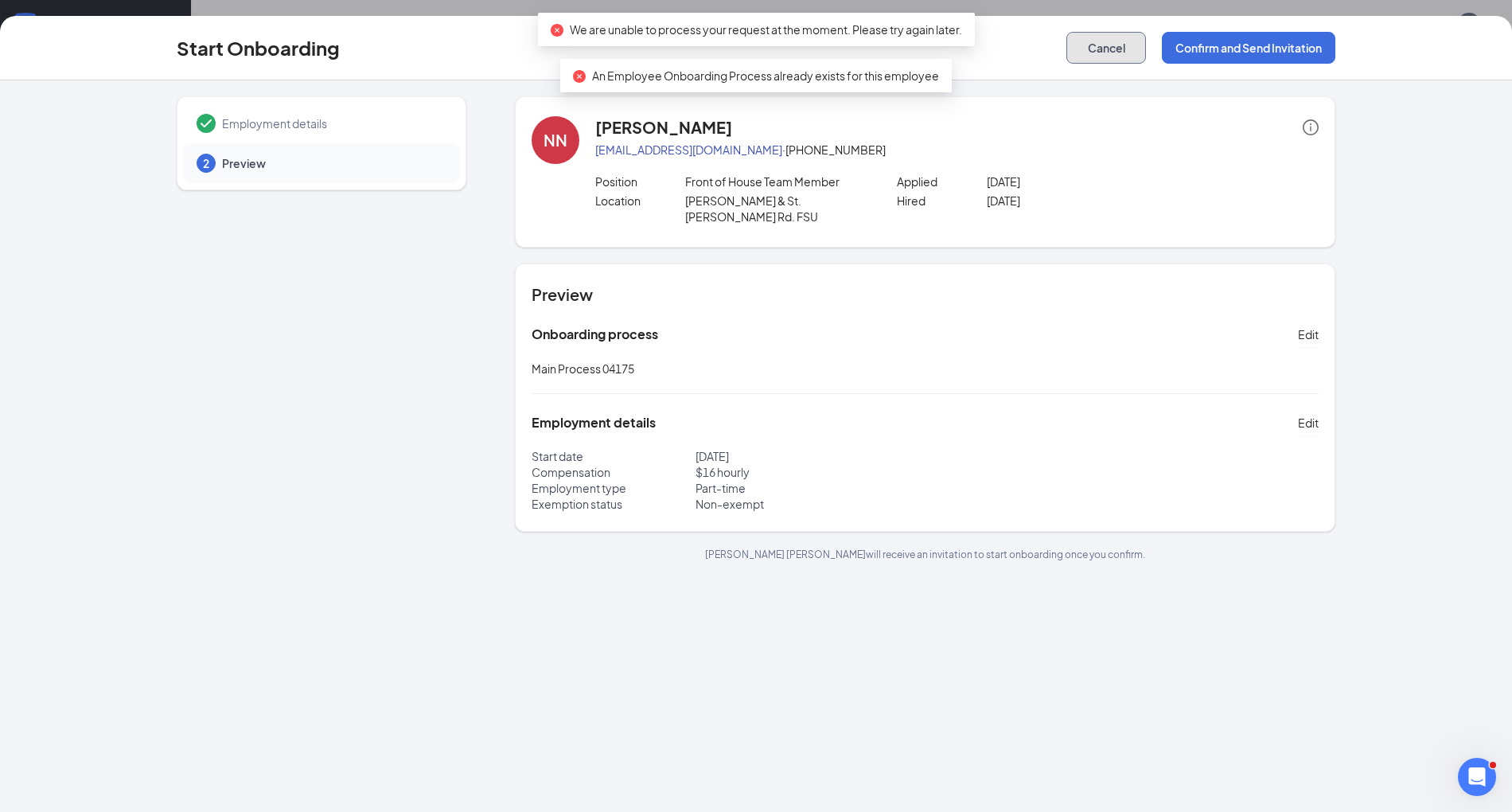
click at [763, 48] on button "Cancel" at bounding box center [1106, 48] width 79 height 32
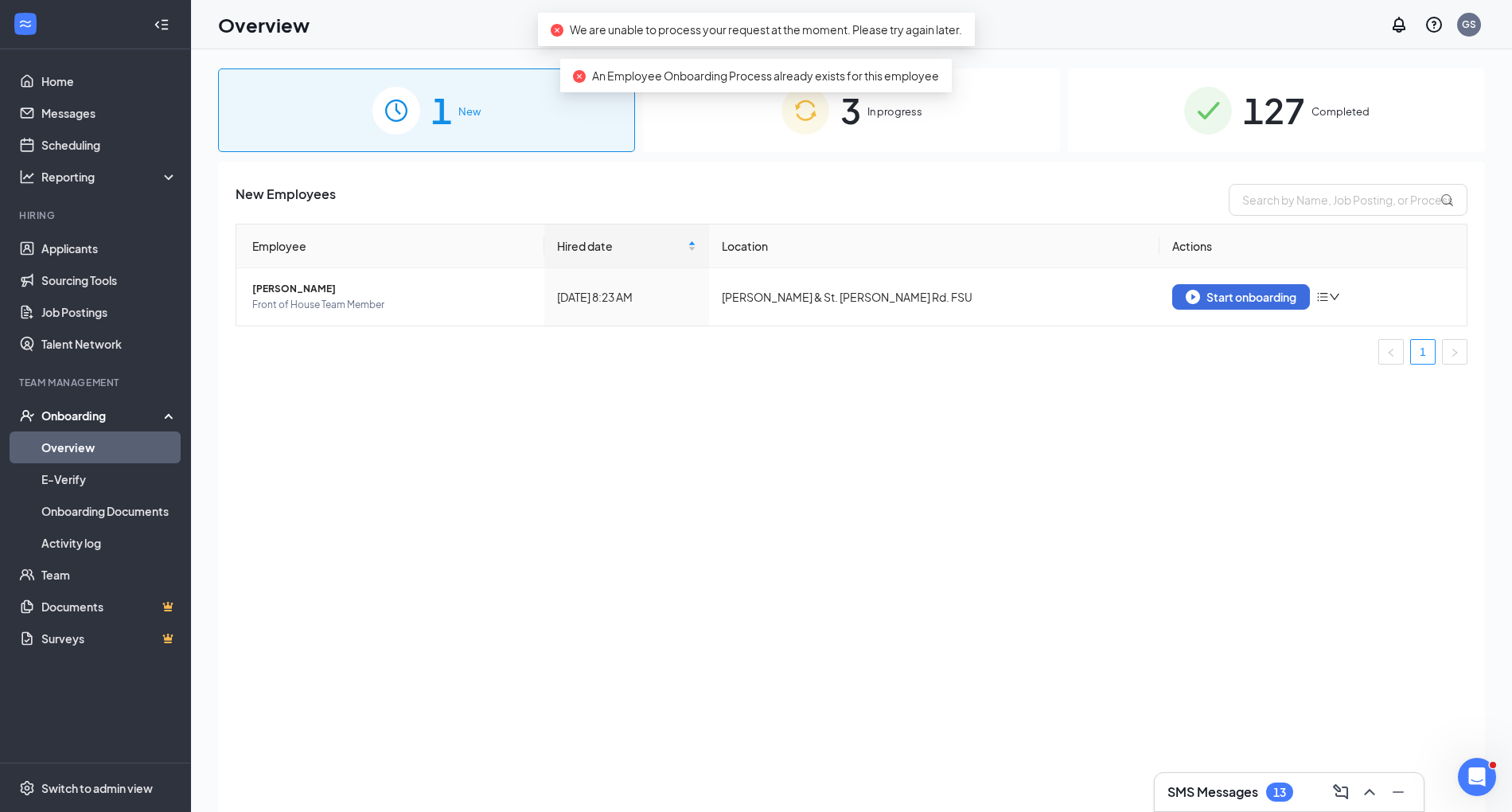
click at [763, 127] on div "3 In progress" at bounding box center [851, 110] width 417 height 84
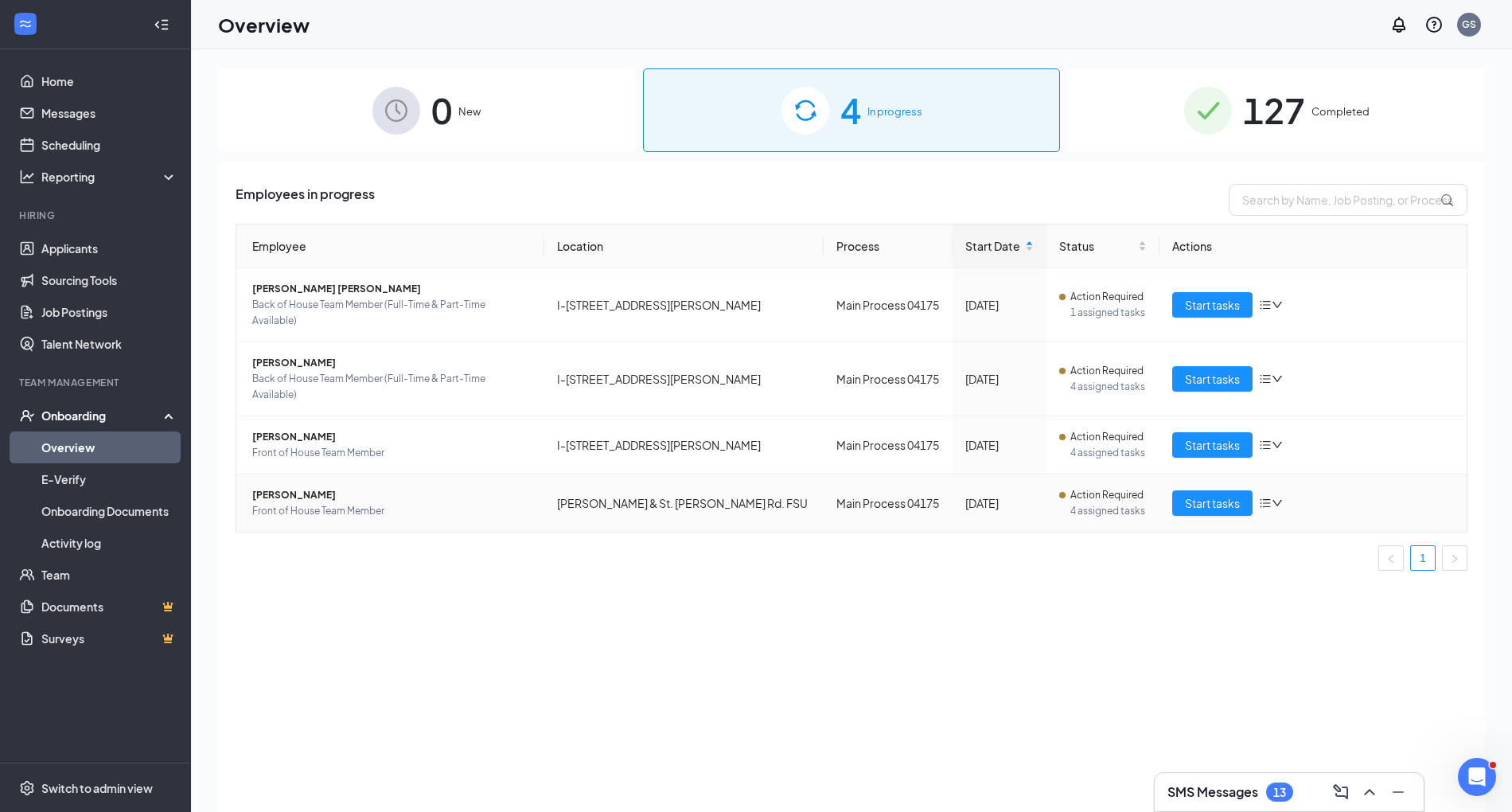
click at [312, 488] on span "[PERSON_NAME]" at bounding box center [392, 495] width 279 height 16
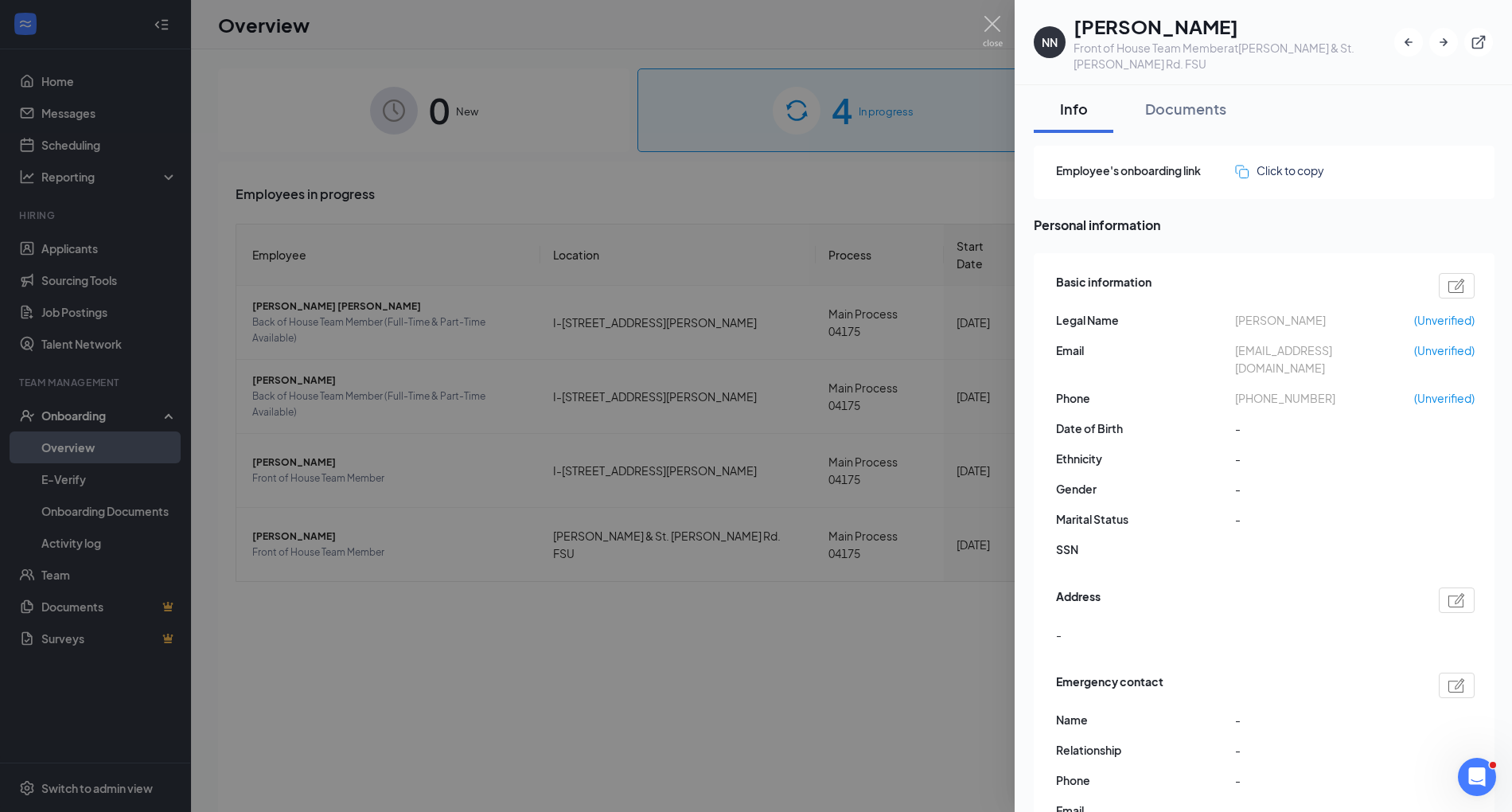
click at [475, 652] on div at bounding box center [756, 406] width 1512 height 812
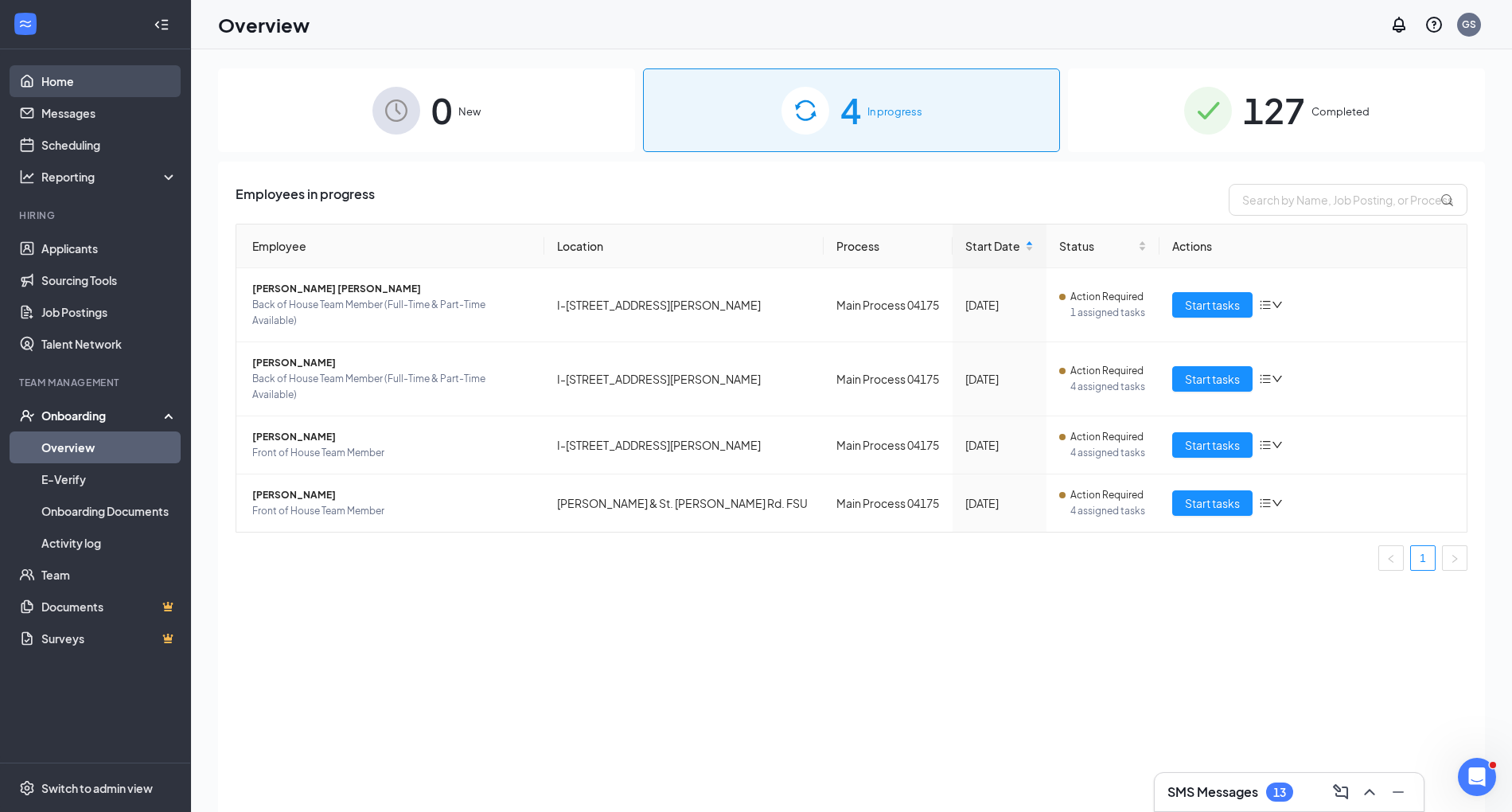
click at [51, 81] on link "Home" at bounding box center [108, 81] width 136 height 32
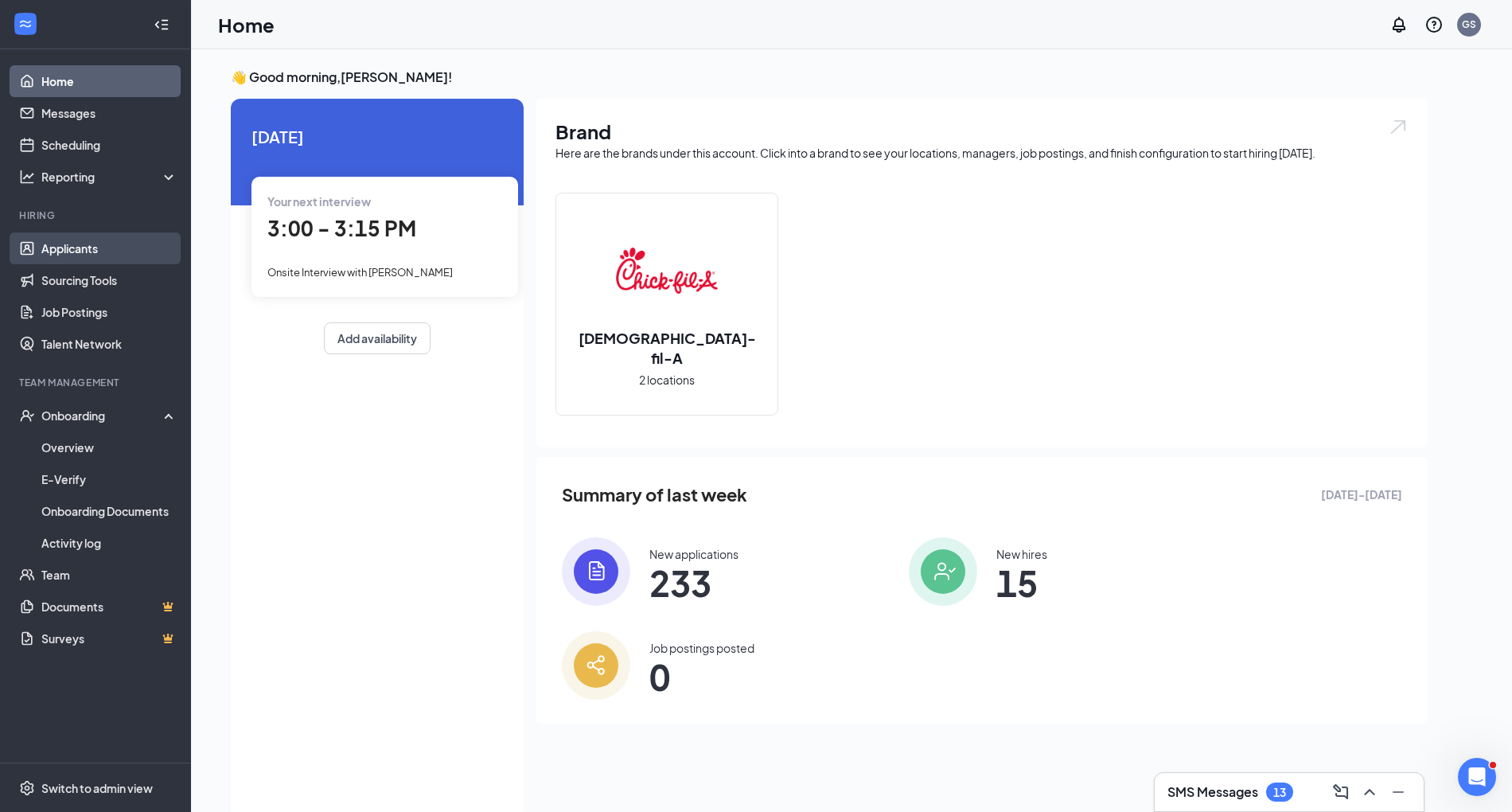
click at [68, 245] on link "Applicants" at bounding box center [108, 248] width 136 height 32
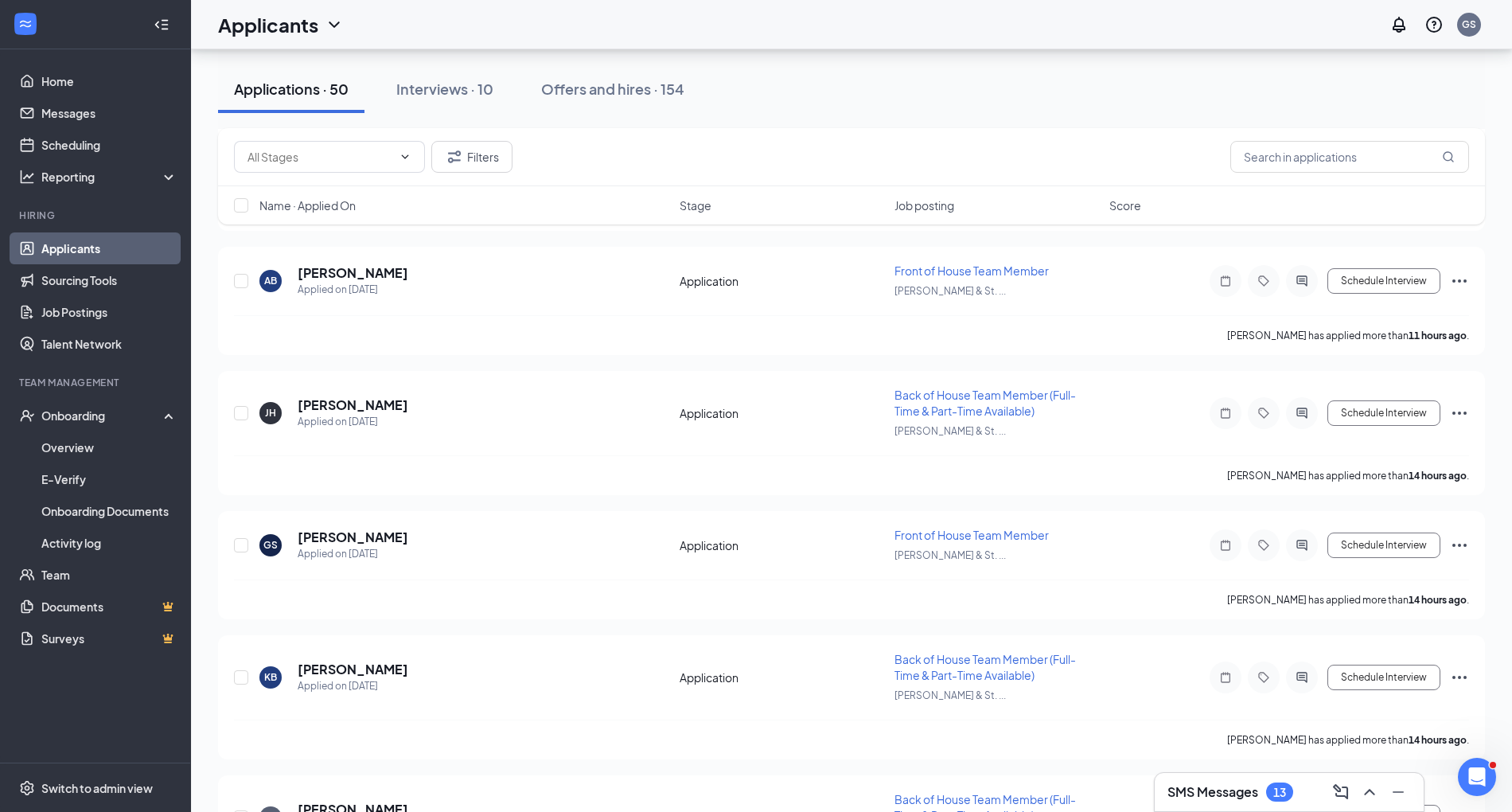
scroll to position [806, 0]
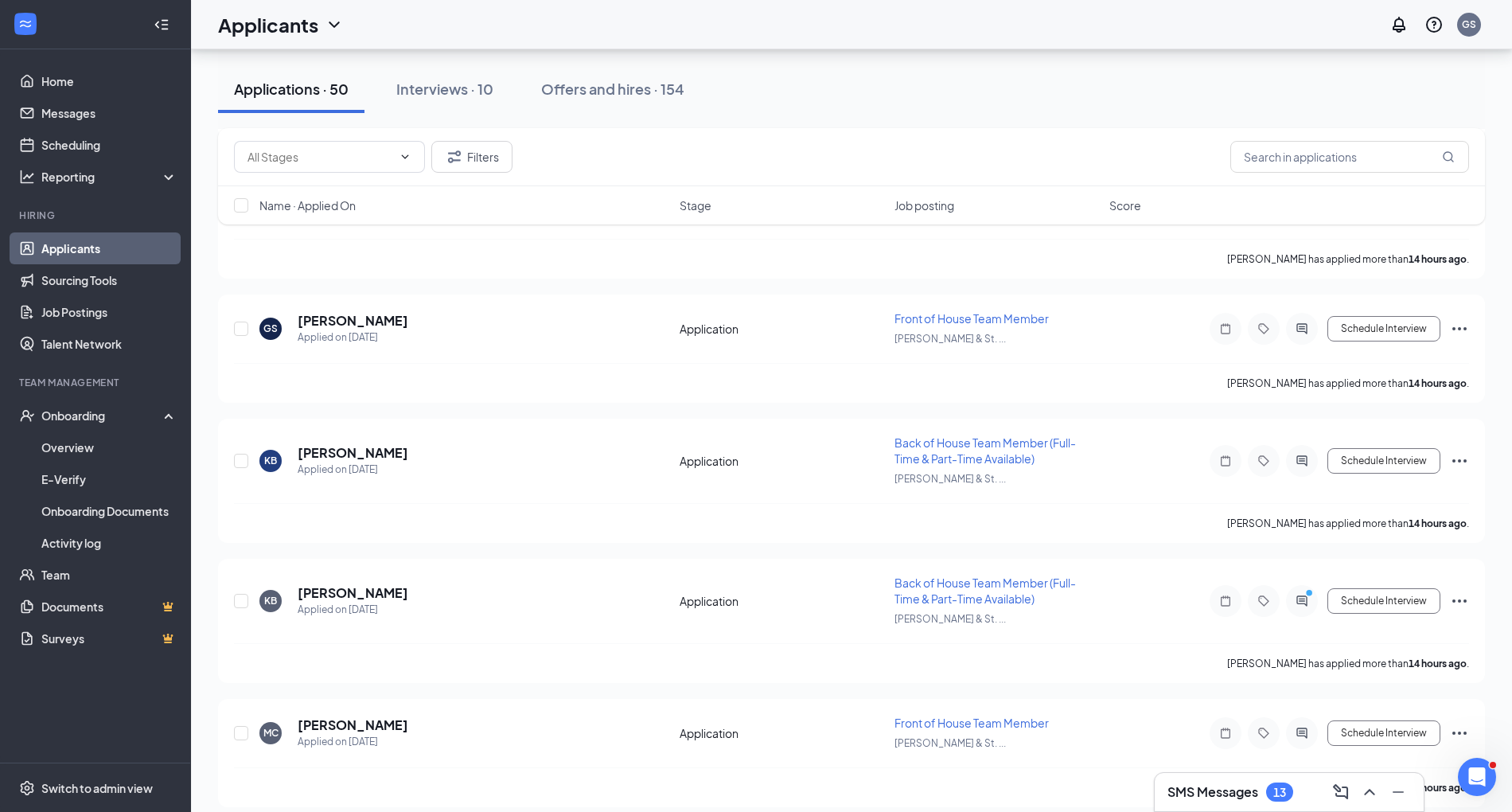
click at [763, 786] on h3 "SMS Messages" at bounding box center [1212, 792] width 91 height 18
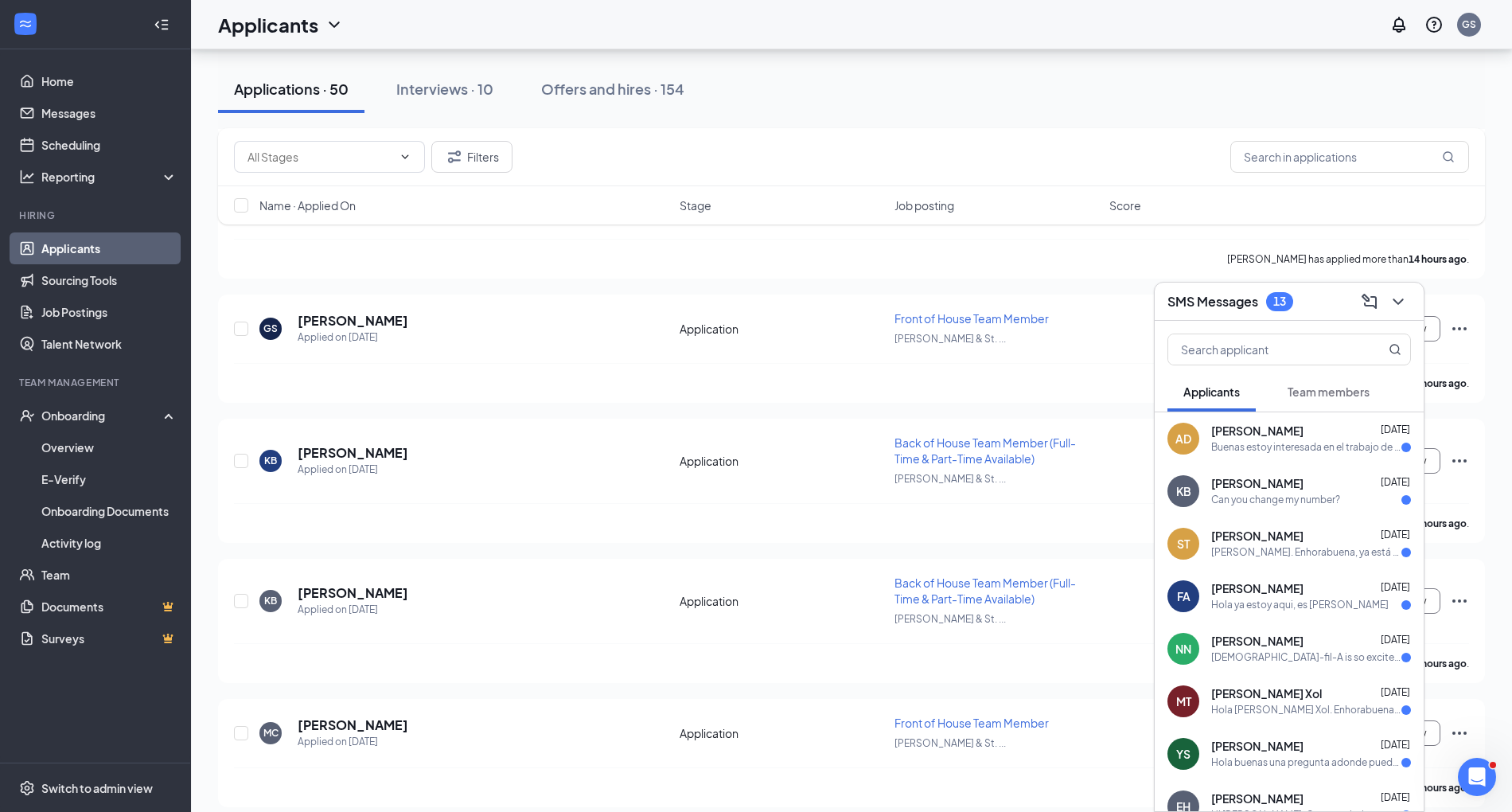
click at [763, 295] on icon "ChevronDown" at bounding box center [1399, 302] width 20 height 20
